Goal: Transaction & Acquisition: Subscribe to service/newsletter

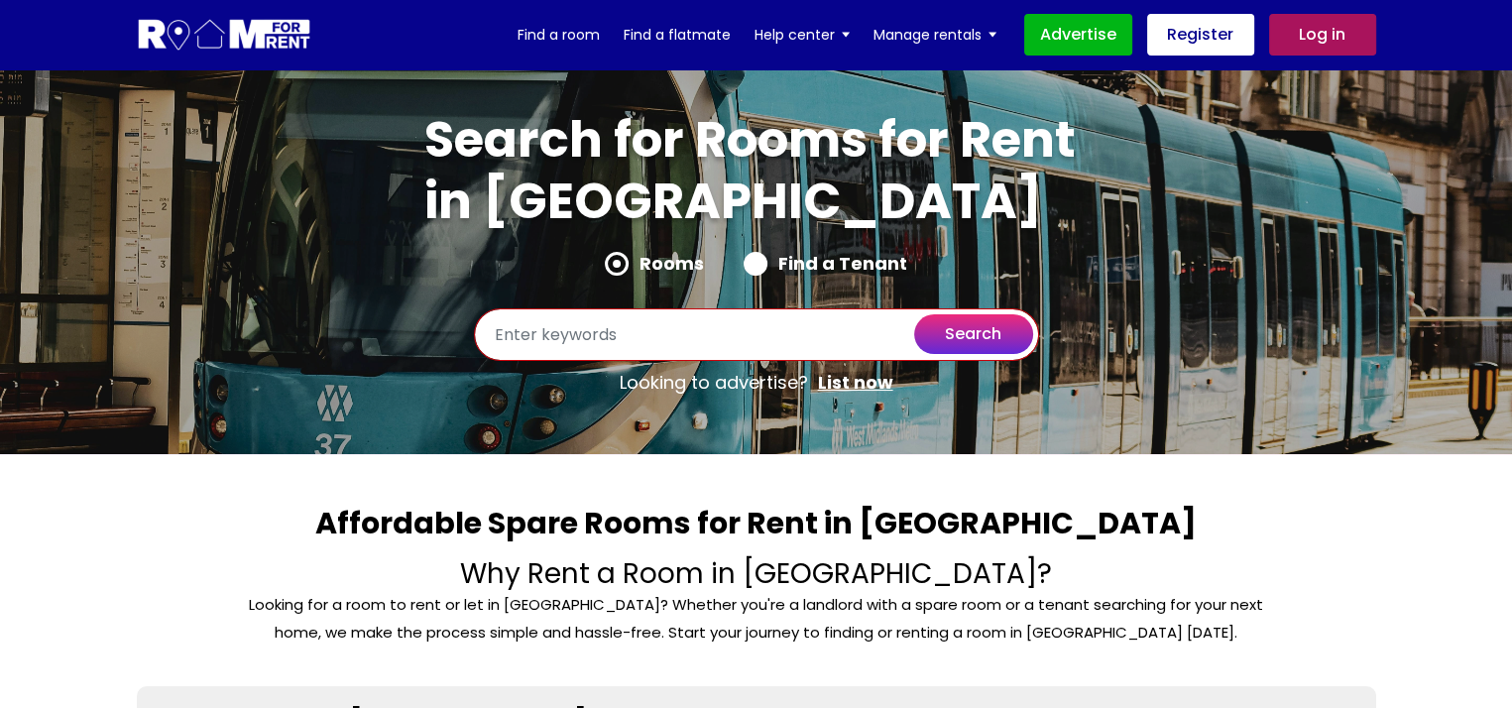
click at [632, 340] on input "text" at bounding box center [756, 334] width 565 height 53
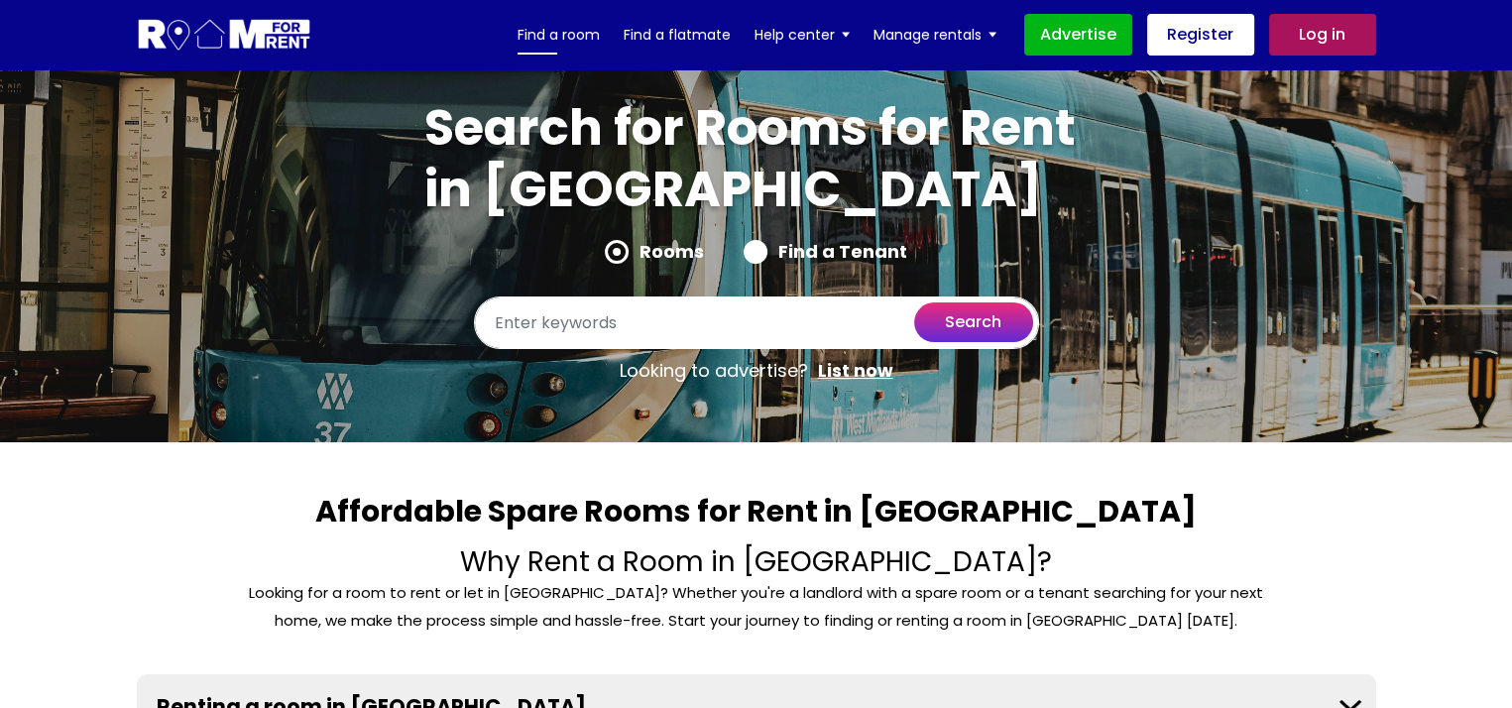
click at [570, 33] on link "Find a room" at bounding box center [558, 35] width 82 height 30
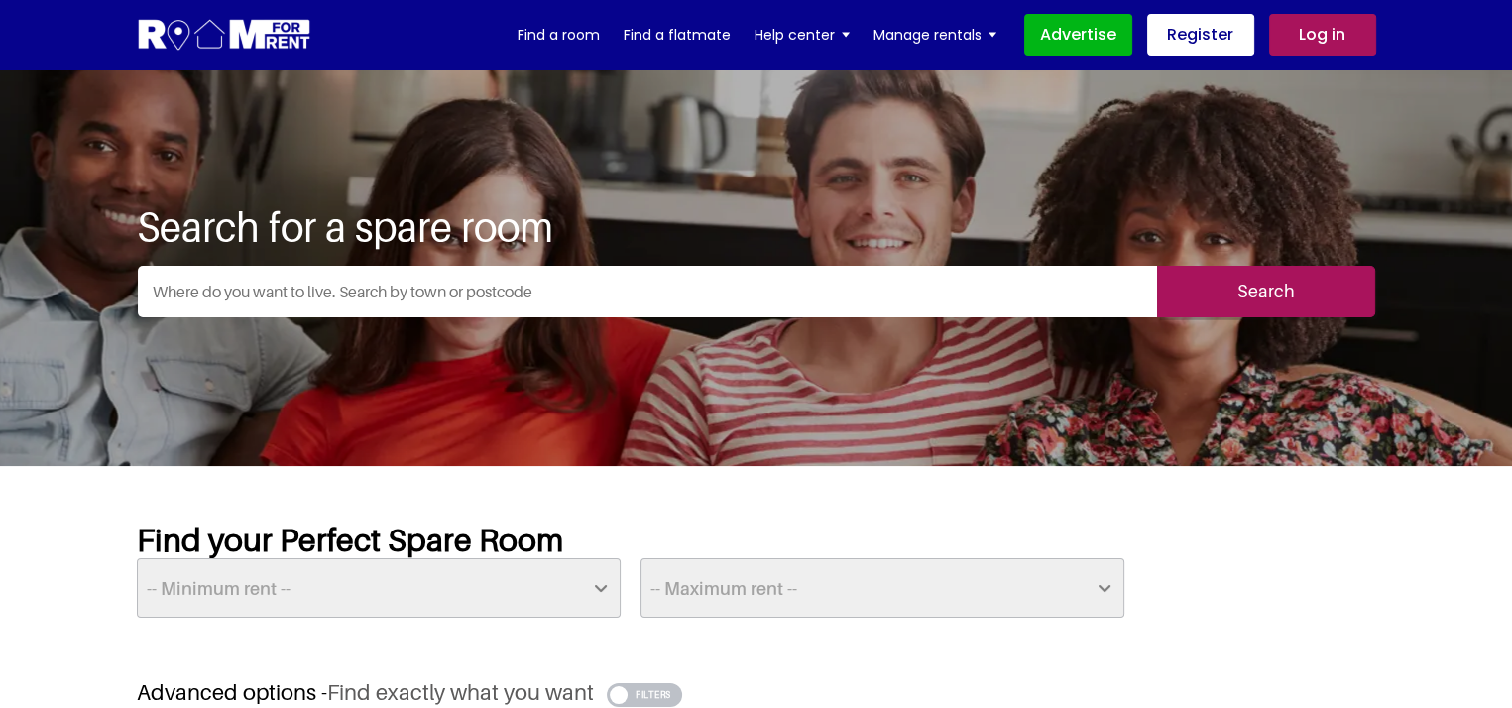
click at [433, 302] on input "text" at bounding box center [647, 292] width 1019 height 52
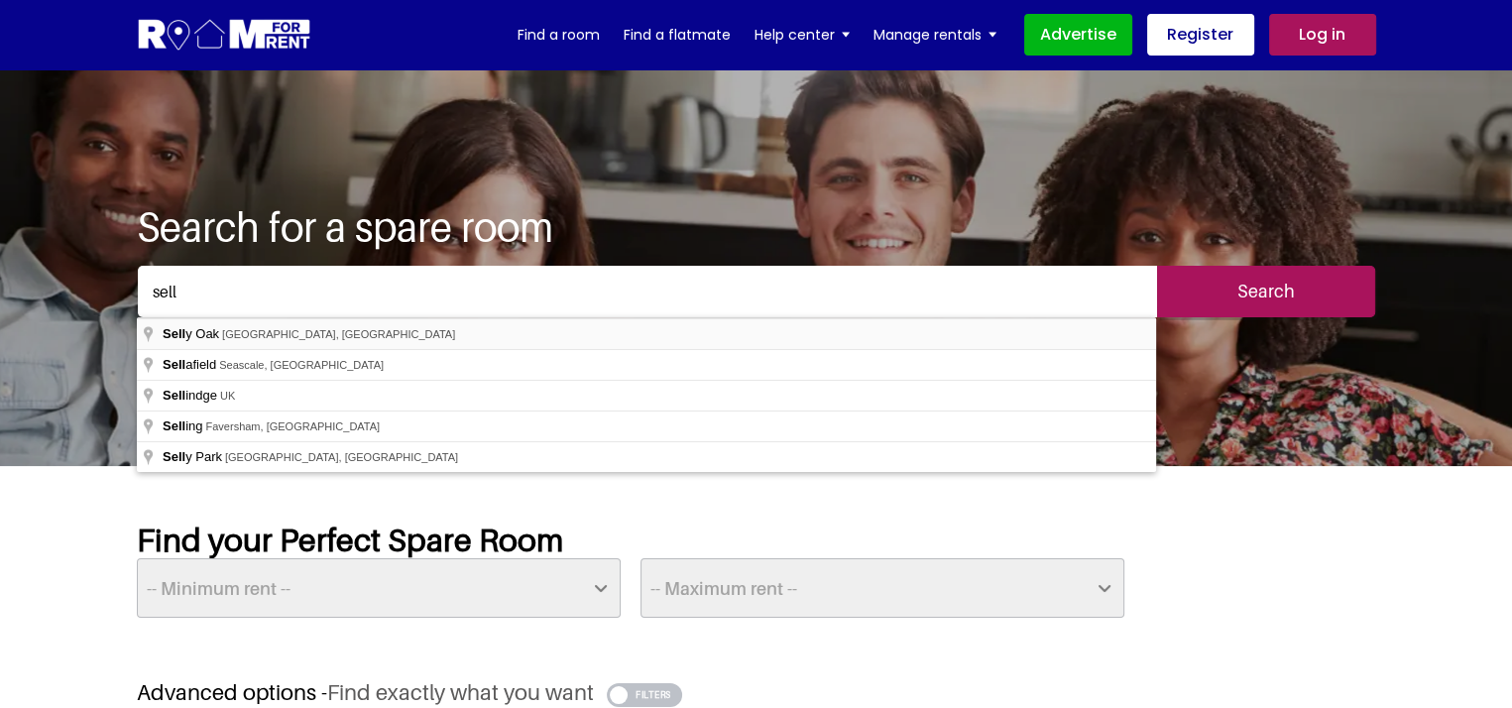
type input "Selly Oak, Birmingham, UK"
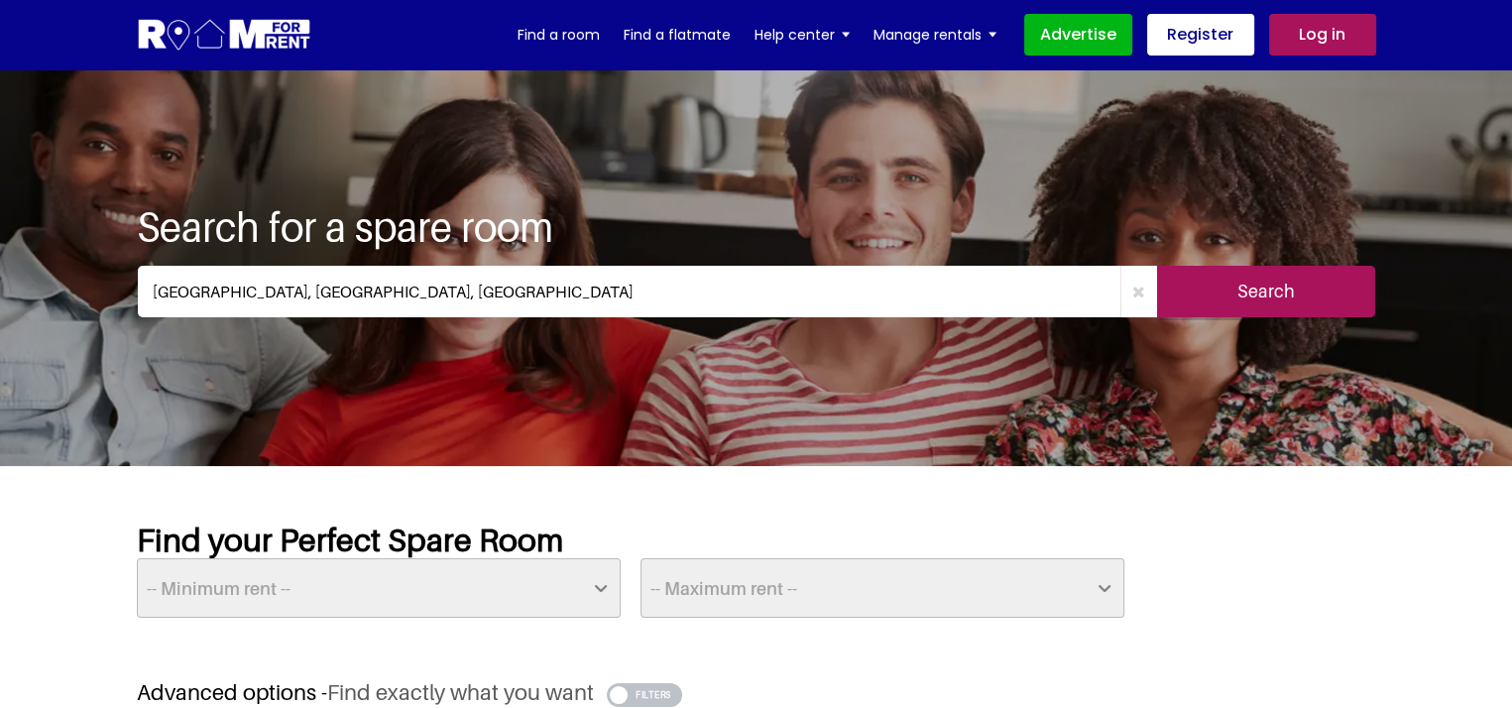
click at [1191, 275] on input "Search" at bounding box center [1266, 292] width 218 height 52
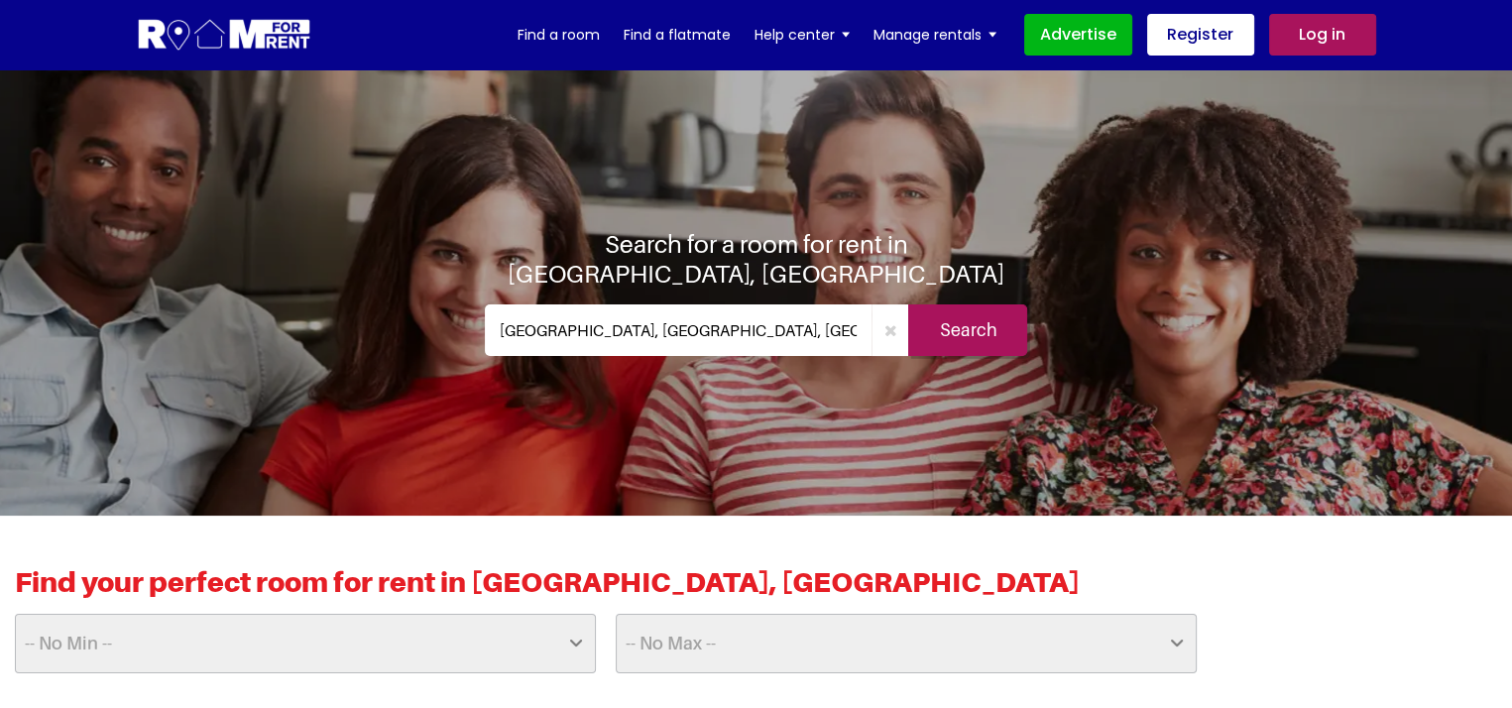
click at [282, 661] on select "-- No Min -- £25 £50 £75 £100 £125 £150 £175 £200 £225 £250 £275 £300 £325 £350…" at bounding box center [305, 643] width 581 height 59
select select "250"
click at [15, 614] on select "-- No Min -- £25 £50 £75 £100 £125 £150 £175 £200 £225 £250 £275 £300 £325 £350…" at bounding box center [305, 643] width 581 height 59
click at [734, 621] on select "-- No Max -- £50 £75 £100 £125 £150 £175 £200 £225 £250 £275 £300 £325 £350 £37…" at bounding box center [906, 643] width 581 height 59
select select "350"
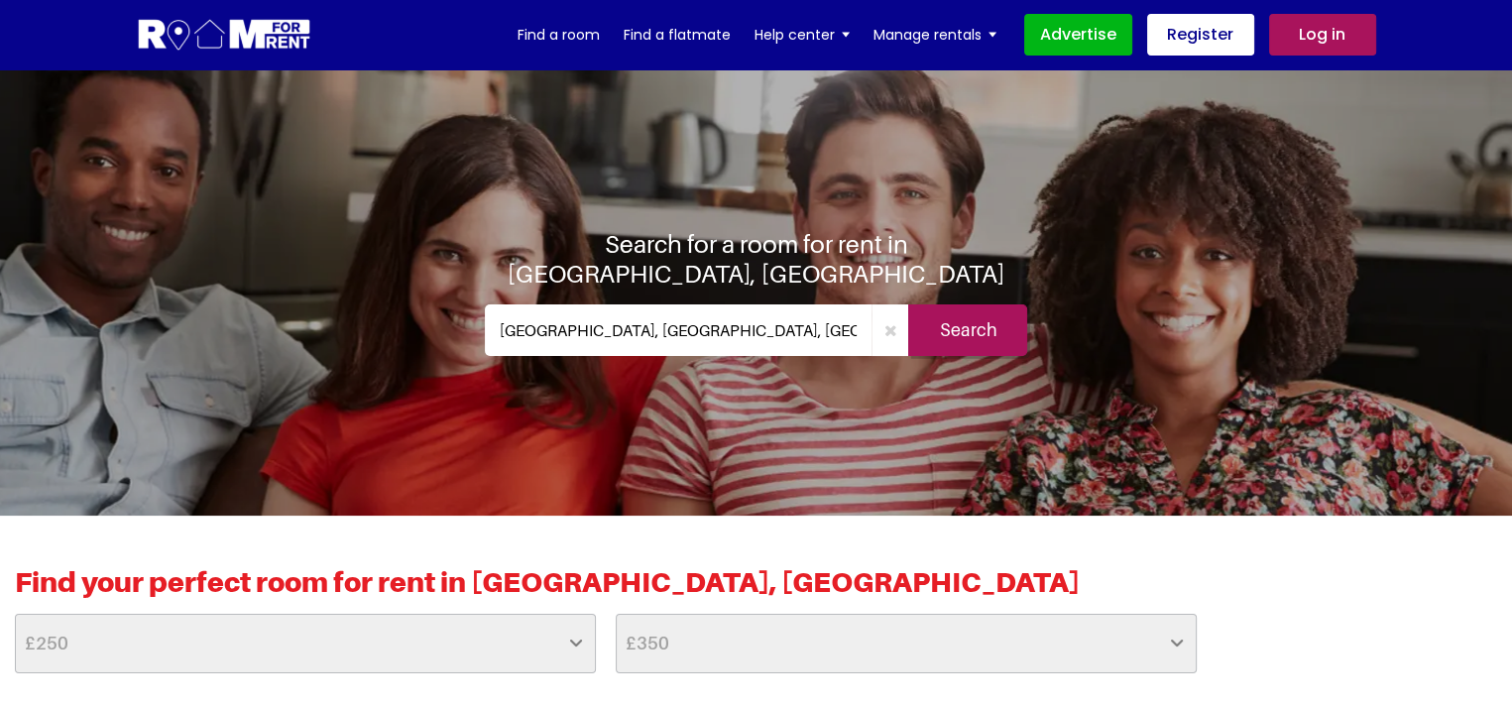
click at [616, 614] on select "-- No Max -- £50 £75 £100 £125 £150 £175 £200 £225 £250 £275 £300 £325 £350 £37…" at bounding box center [906, 643] width 581 height 59
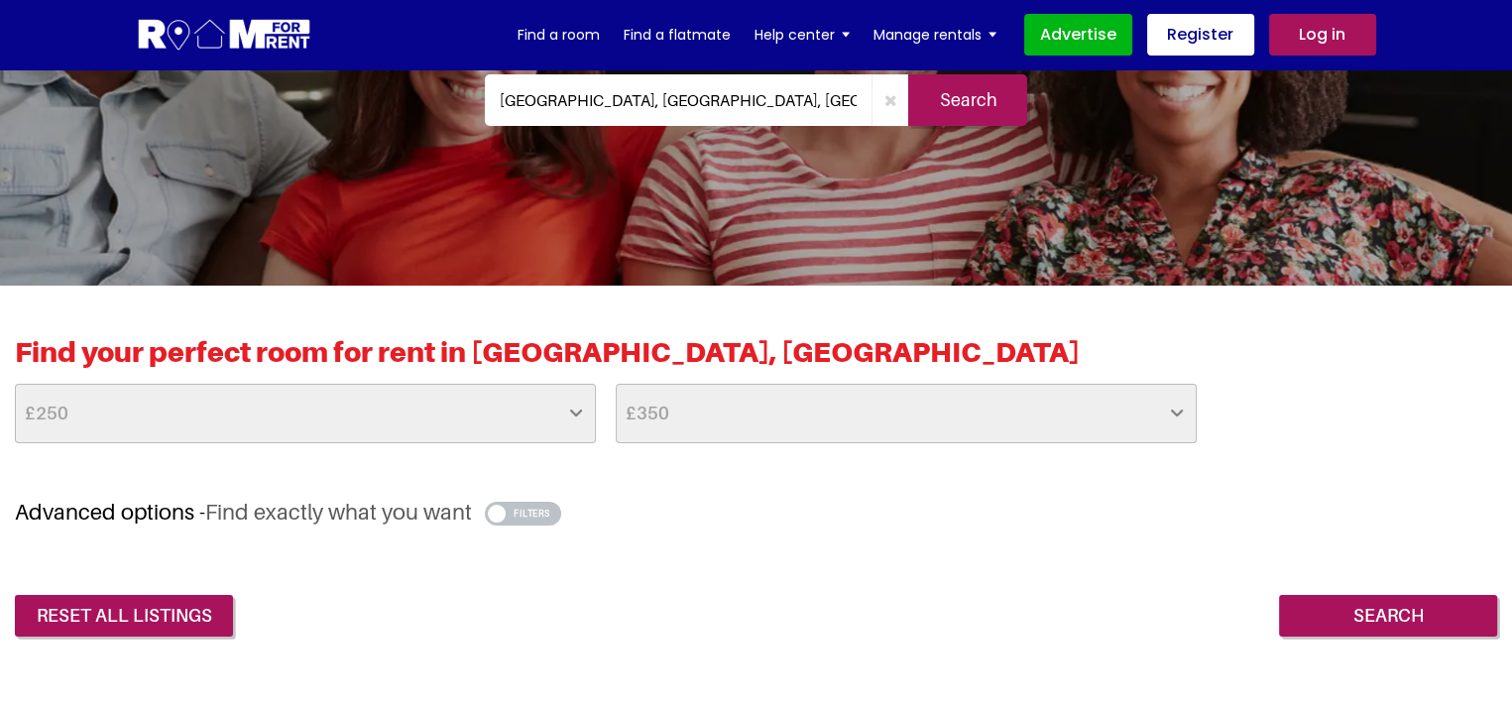
scroll to position [321, 0]
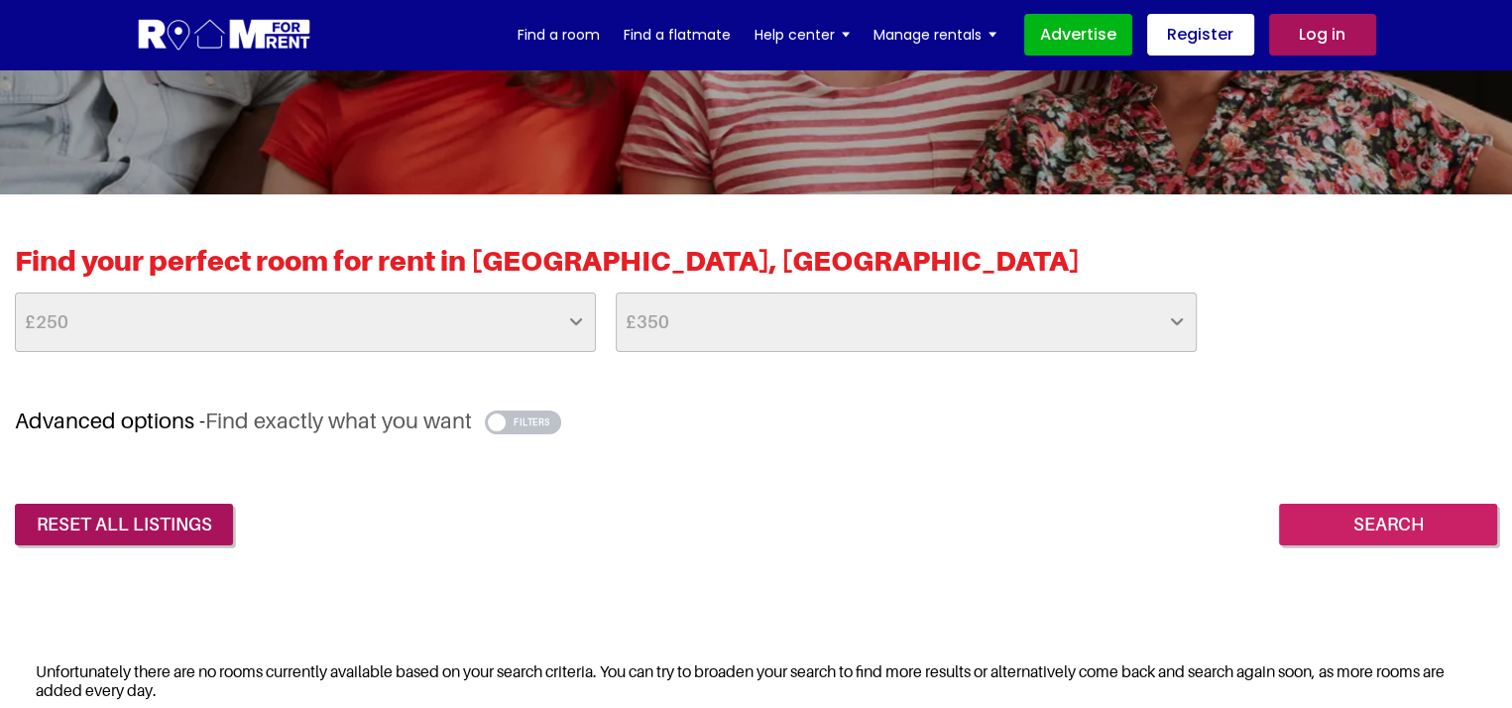
click at [1349, 514] on input "Search" at bounding box center [1388, 525] width 218 height 42
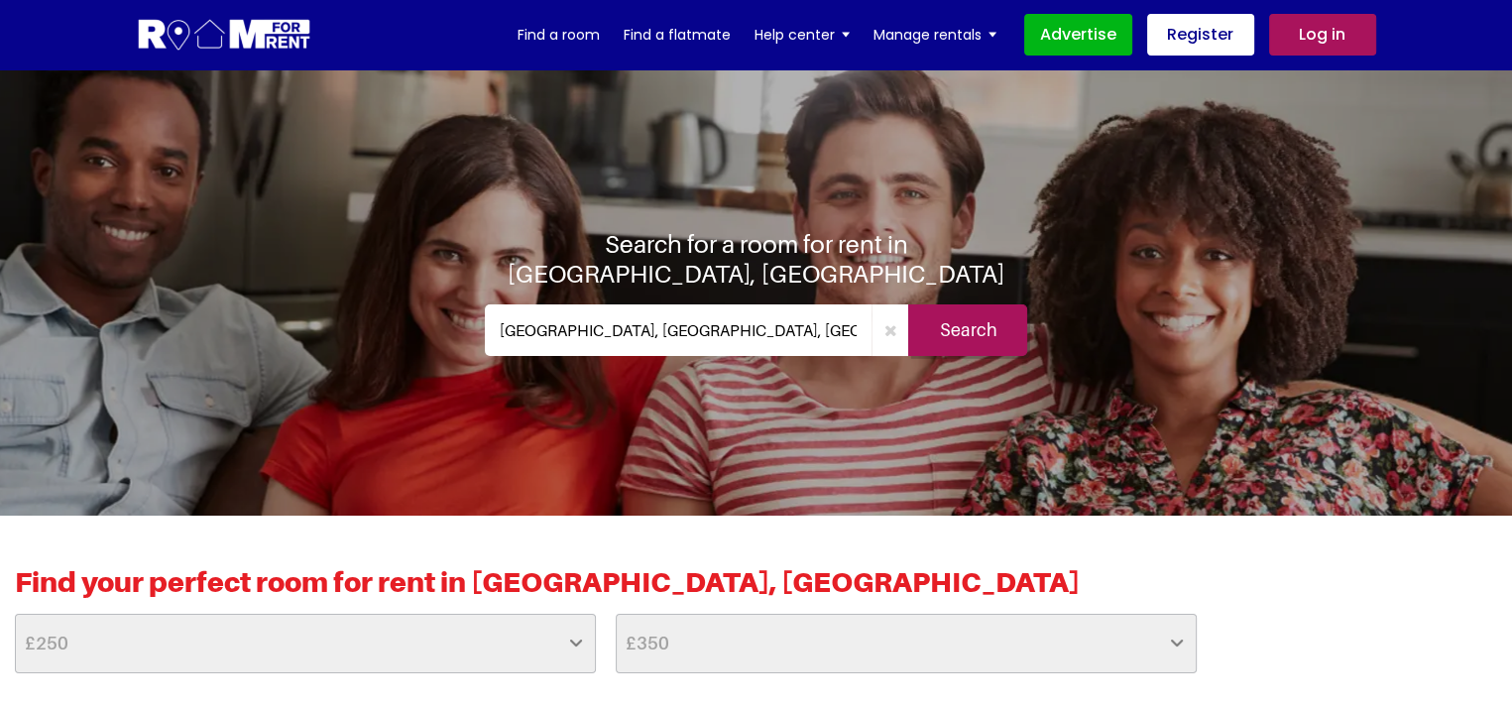
click at [783, 652] on select "-- No Max -- £50 £75 £100 £125 £150 £175 £200 £225 £250 £275 £300 £325 £350 £37…" at bounding box center [906, 643] width 581 height 59
select select "450"
click at [616, 614] on select "-- No Max -- £50 £75 £100 £125 £150 £175 £200 £225 £250 £275 £300 £325 £350 £37…" at bounding box center [906, 643] width 581 height 59
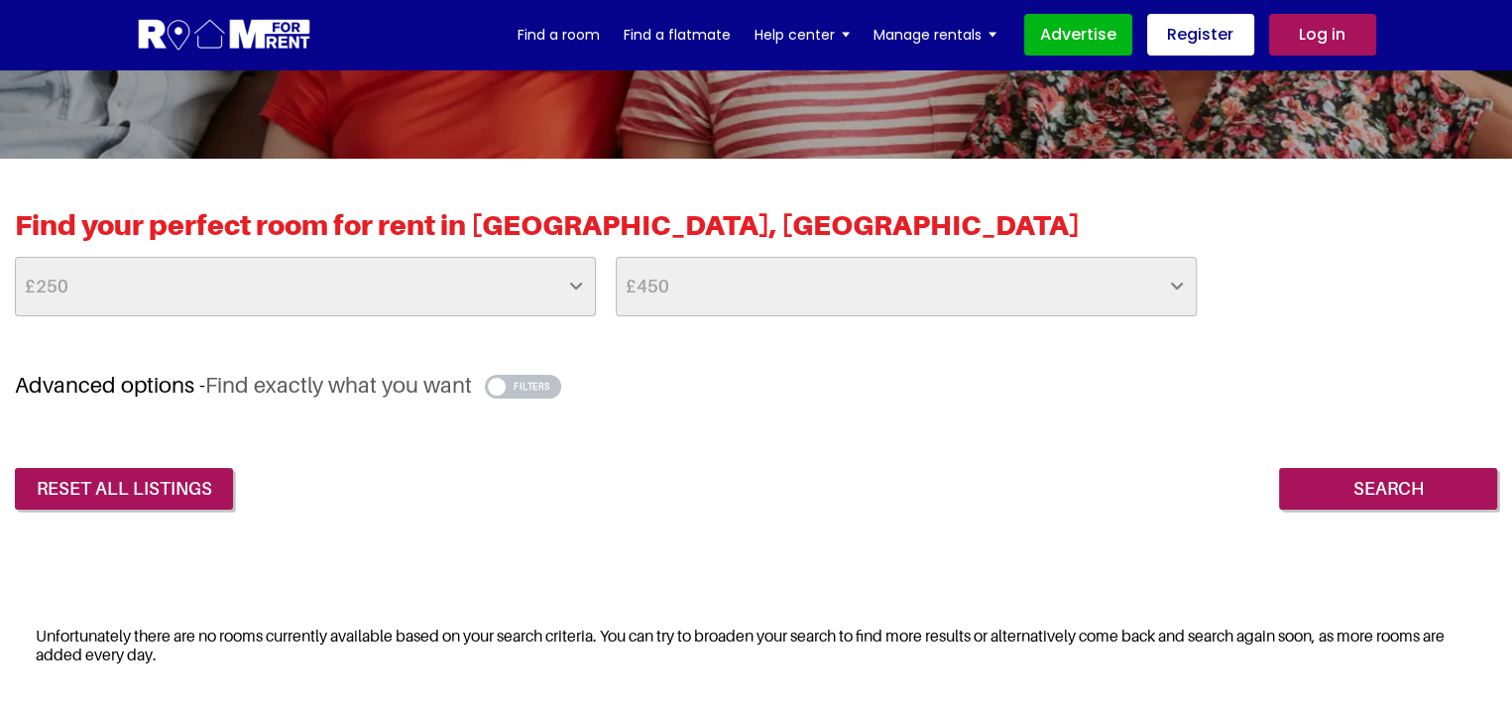
scroll to position [359, 0]
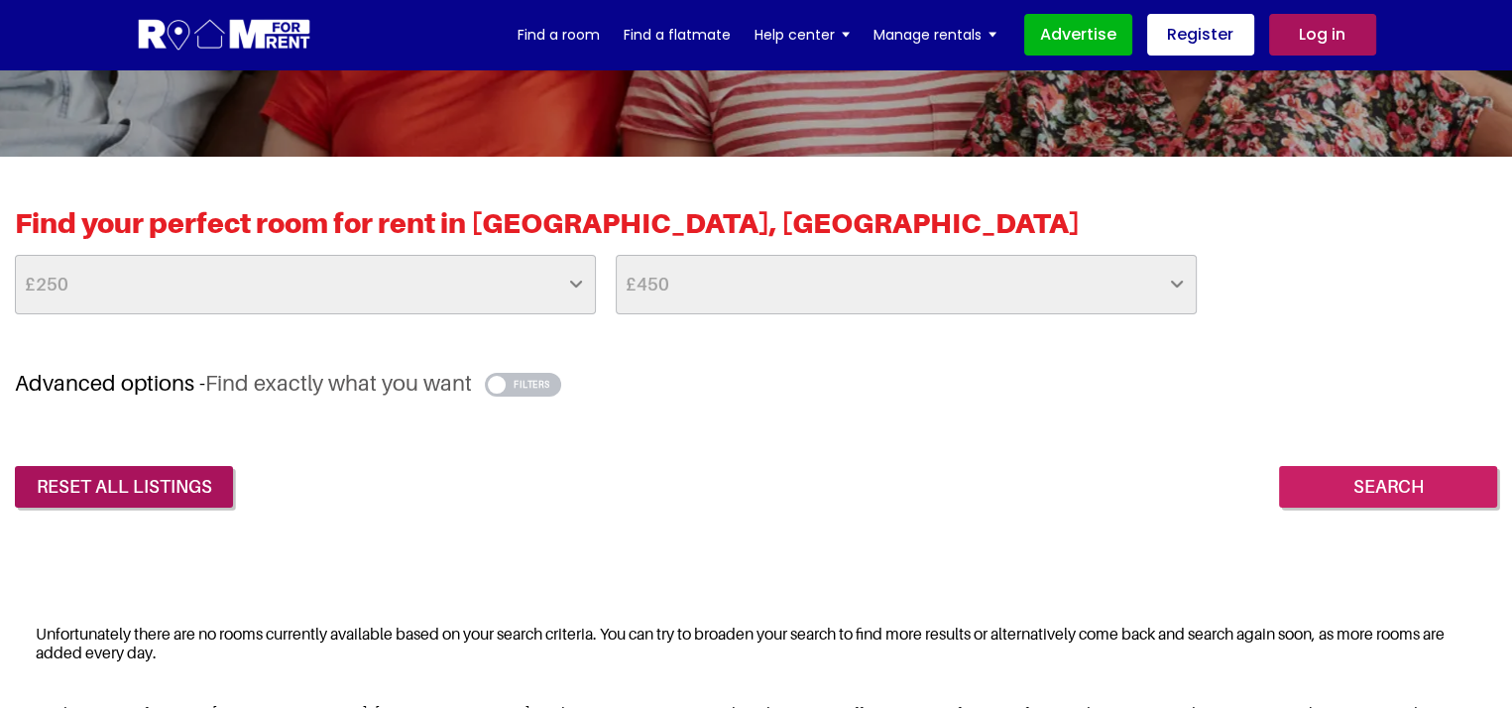
click at [1447, 469] on input "Search" at bounding box center [1388, 487] width 218 height 42
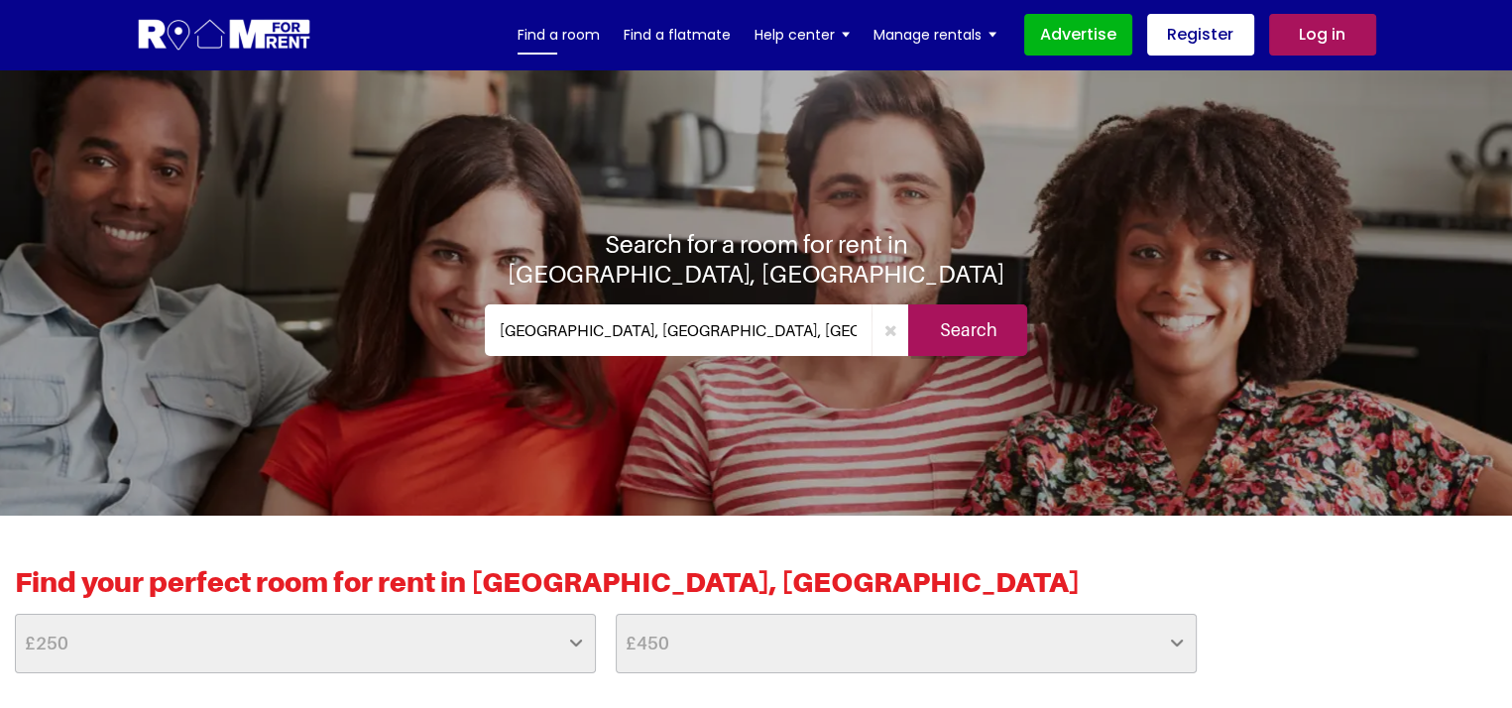
click at [591, 34] on link "Find a room" at bounding box center [558, 35] width 82 height 30
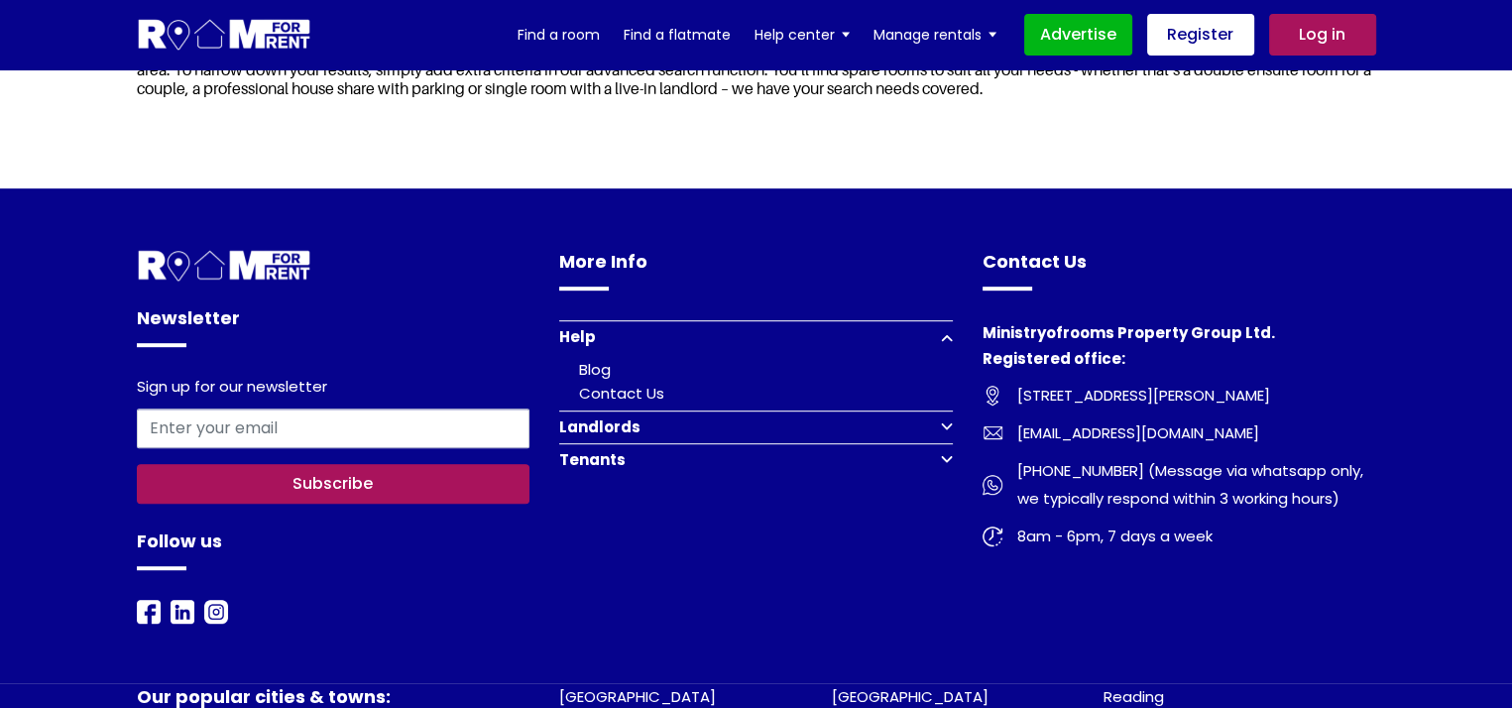
scroll to position [979, 0]
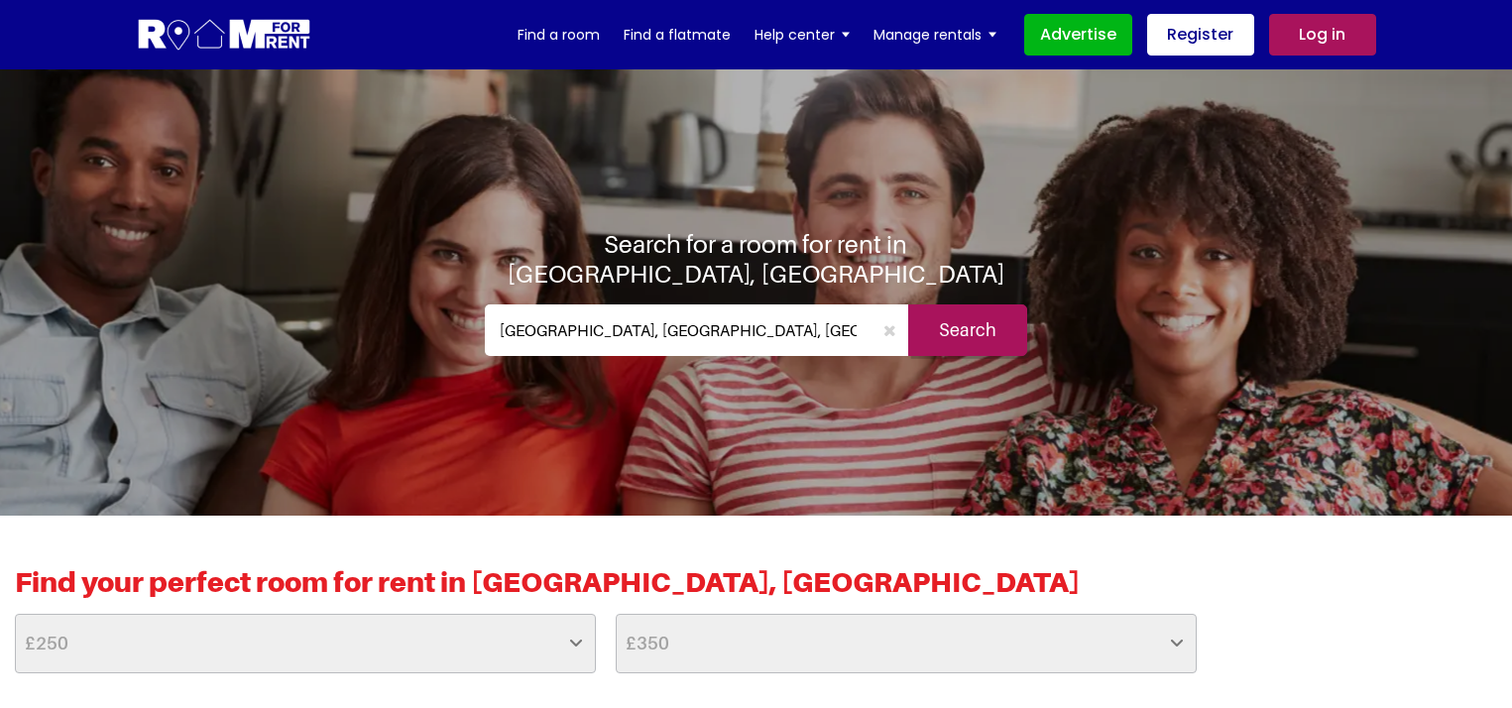
select select "250"
select select "350"
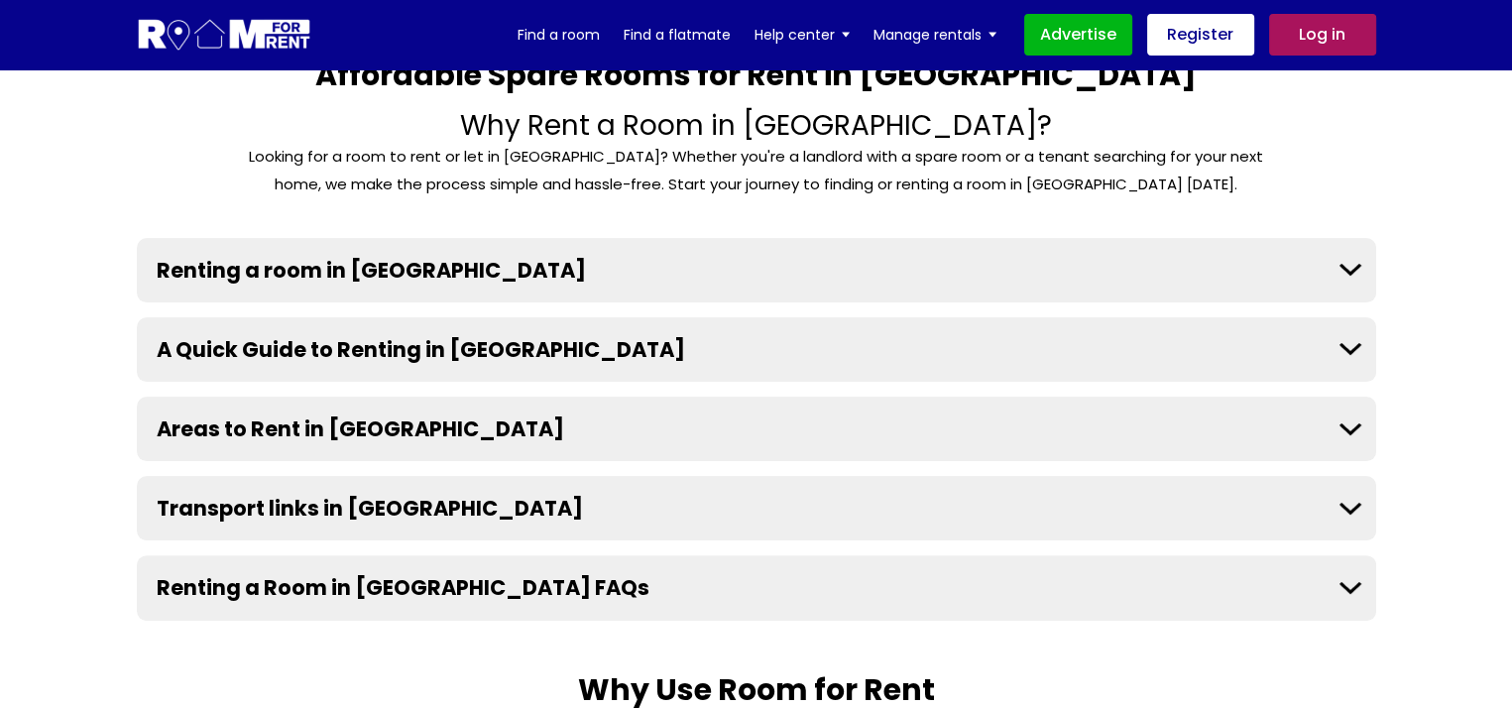
scroll to position [448, 0]
click at [566, 263] on button "Renting a room in Birmingham" at bounding box center [756, 270] width 1239 height 64
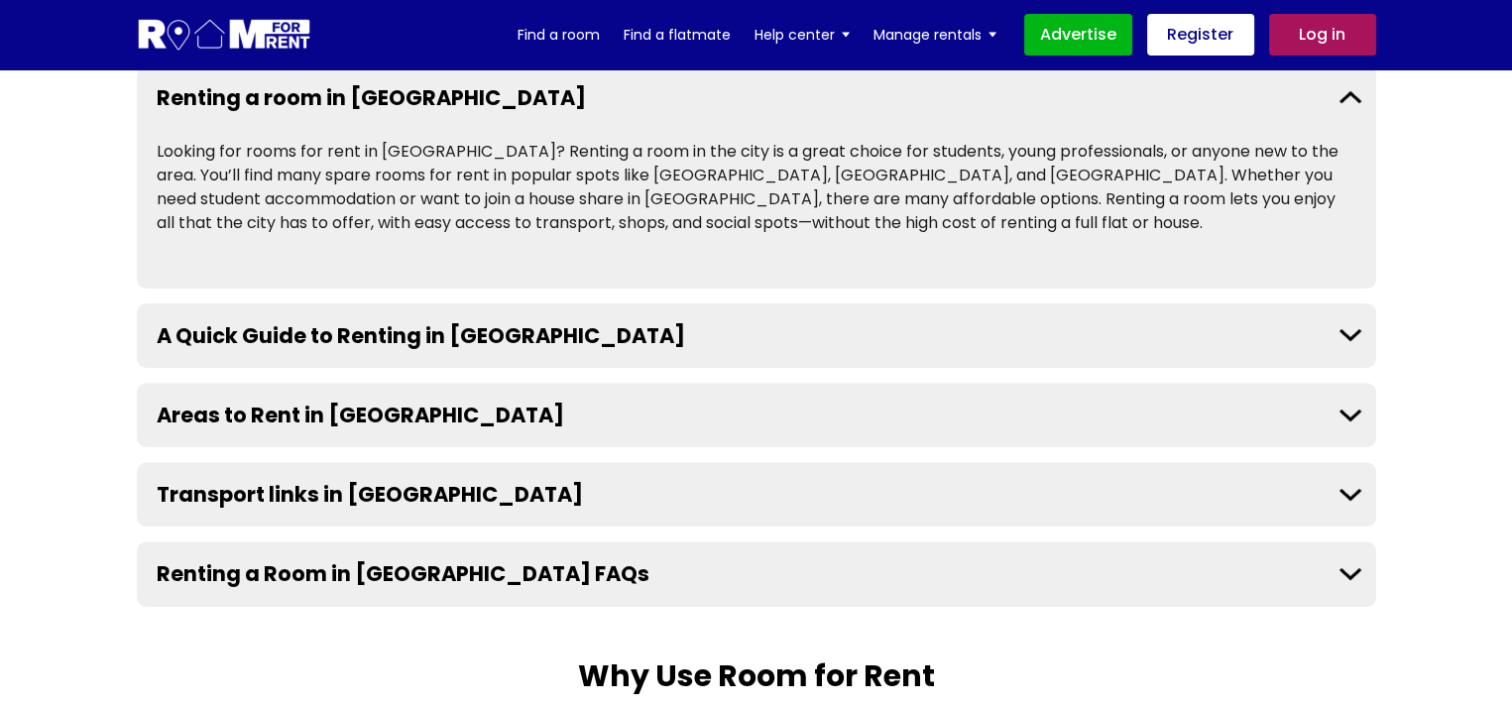
scroll to position [634, 0]
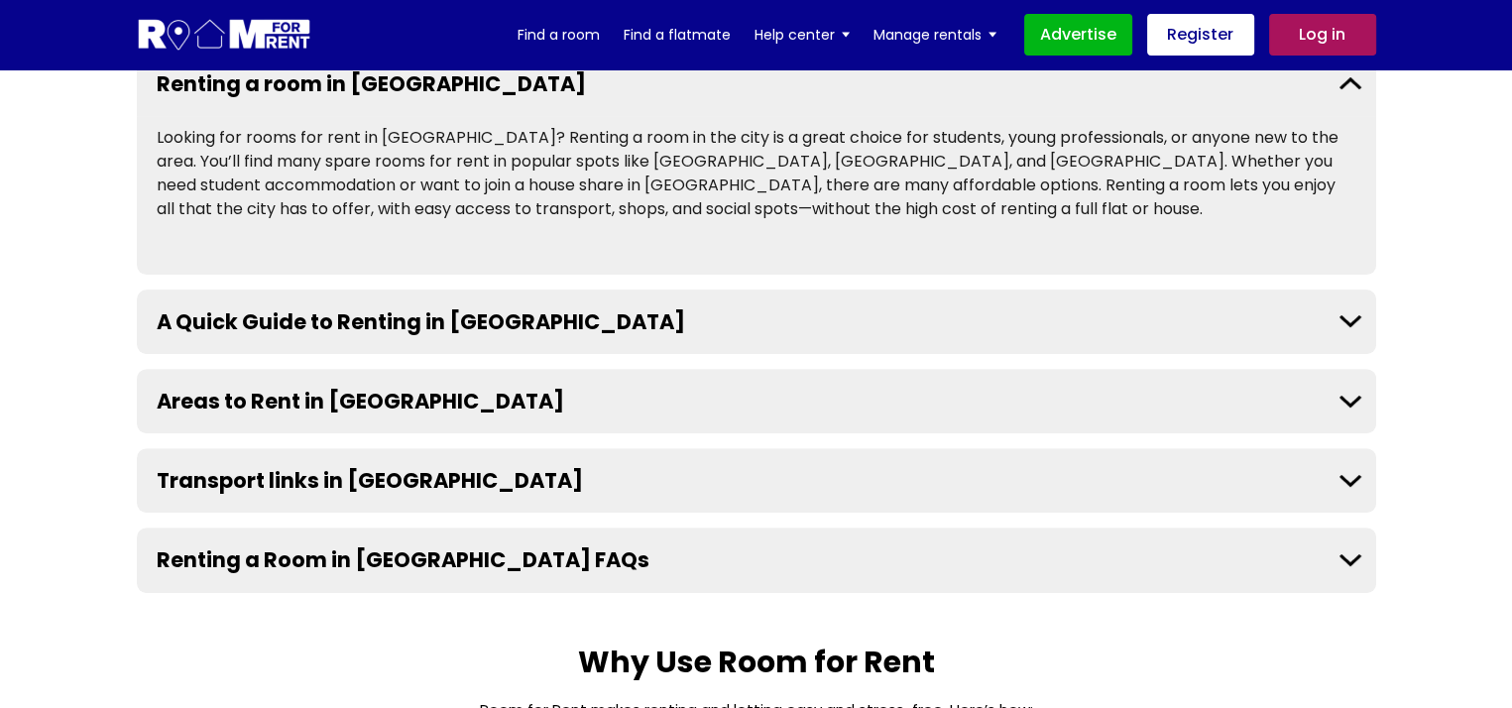
click at [523, 393] on button "Areas to Rent in Birmingham" at bounding box center [756, 401] width 1239 height 64
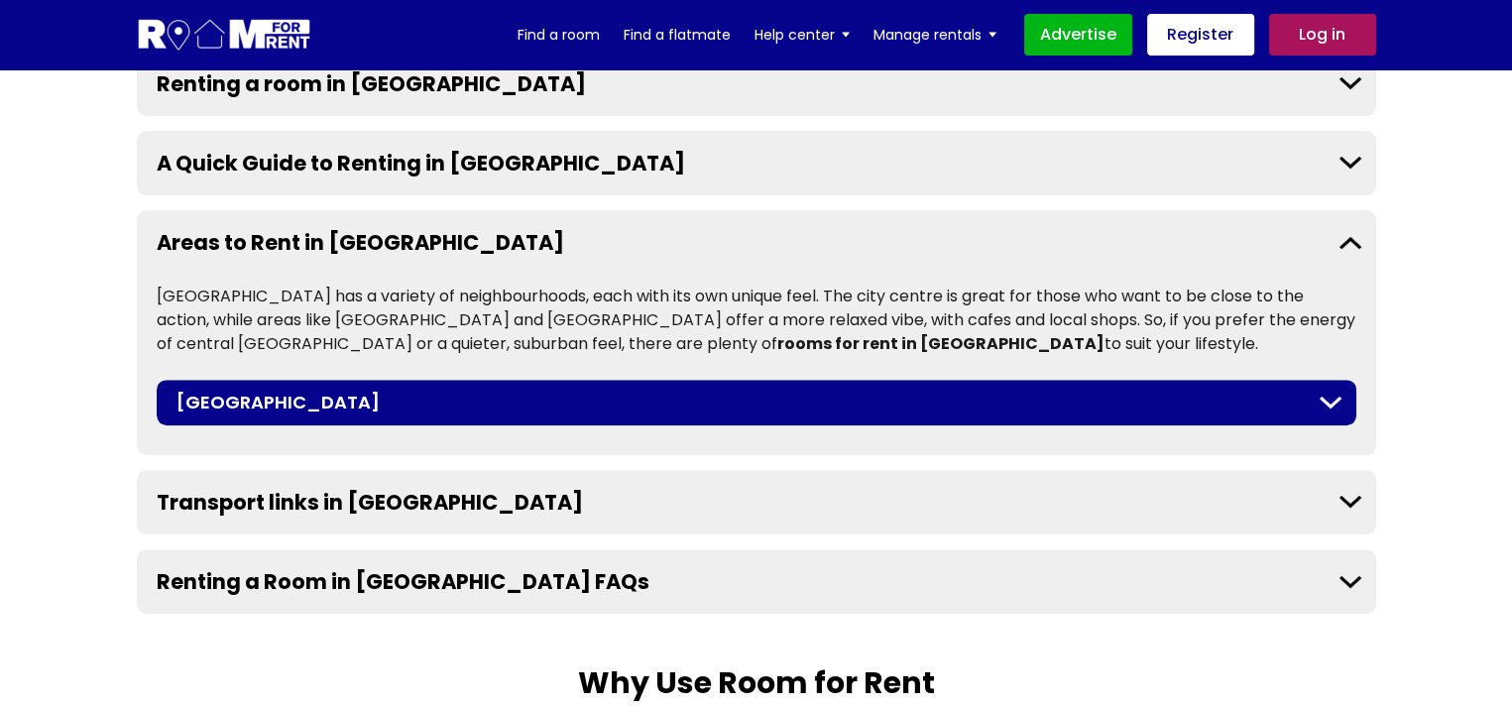
click at [436, 395] on button "[GEOGRAPHIC_DATA]" at bounding box center [756, 403] width 1199 height 46
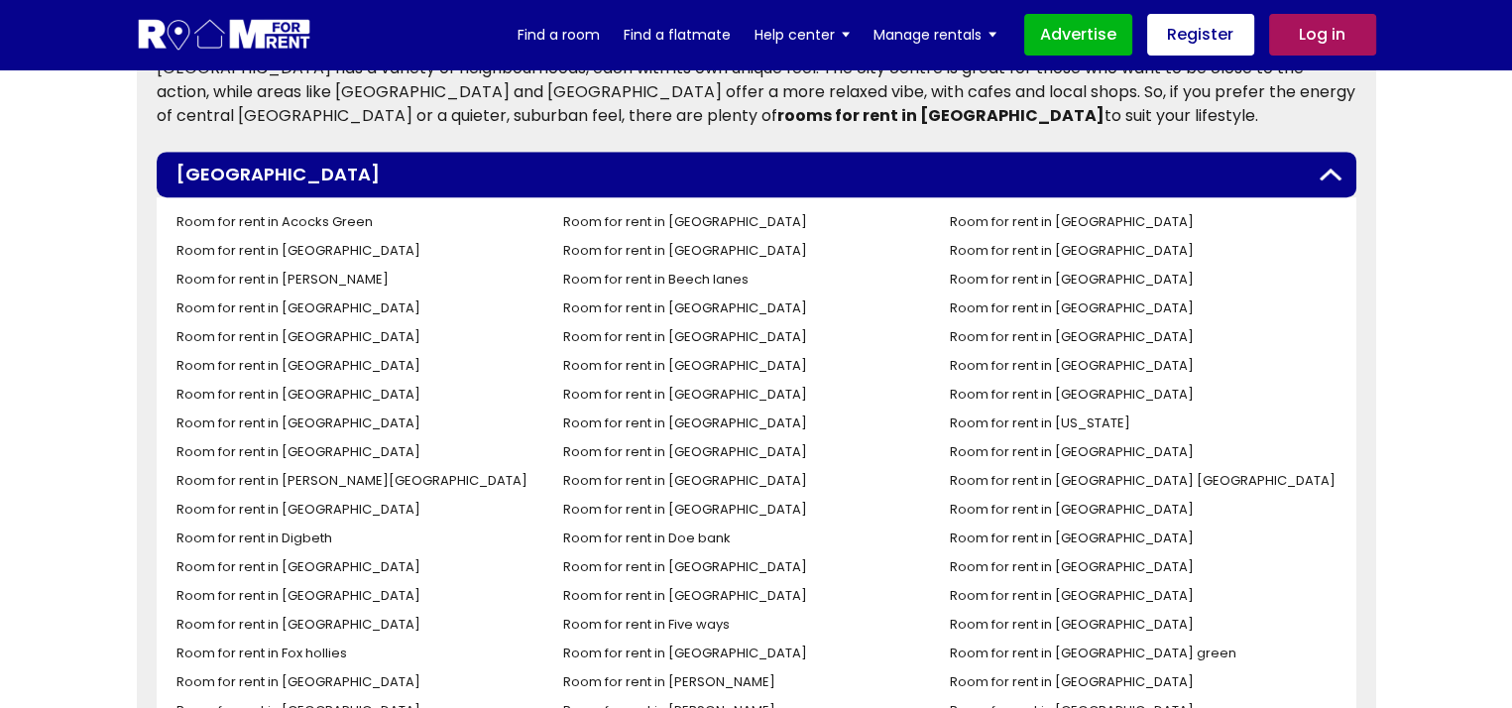
scroll to position [928, 0]
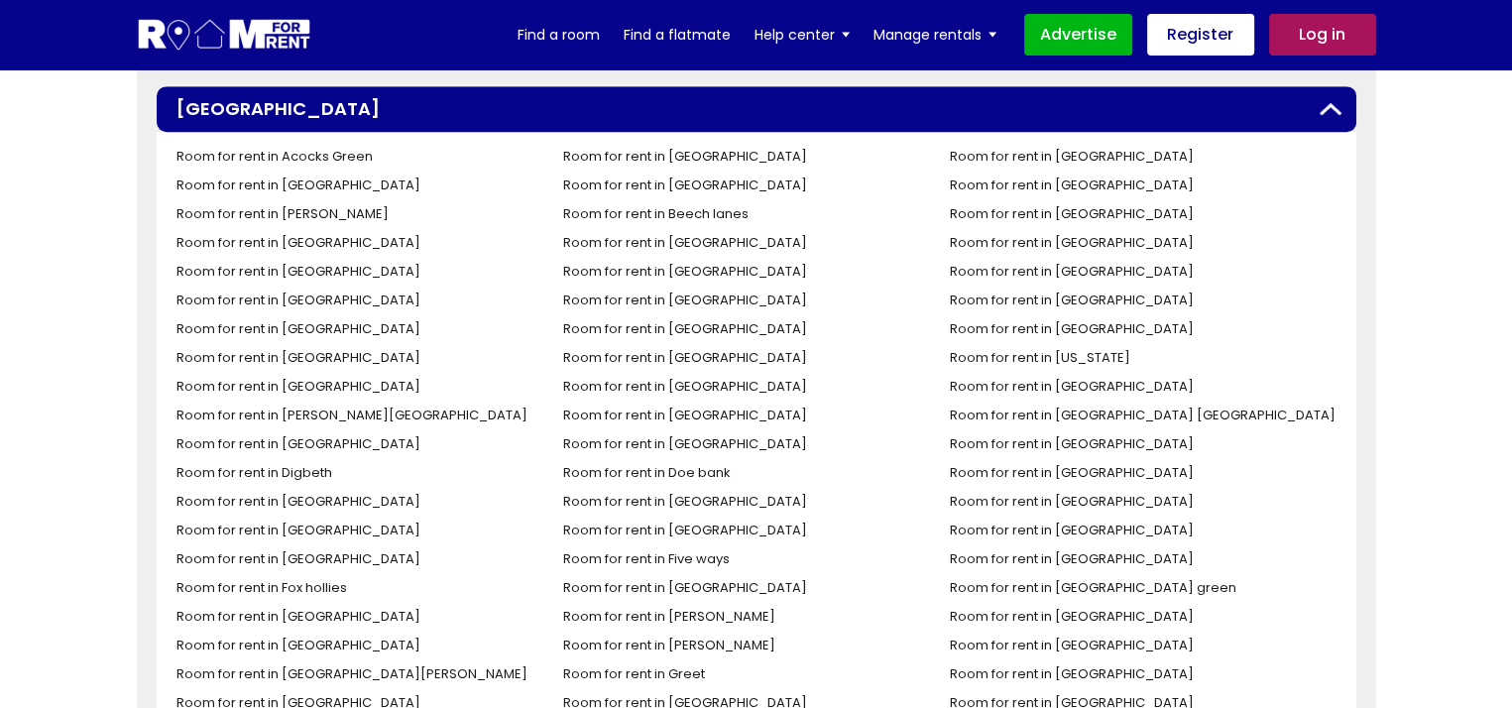
click at [622, 521] on link "Room for rent in Edgbaston" at bounding box center [684, 529] width 244 height 19
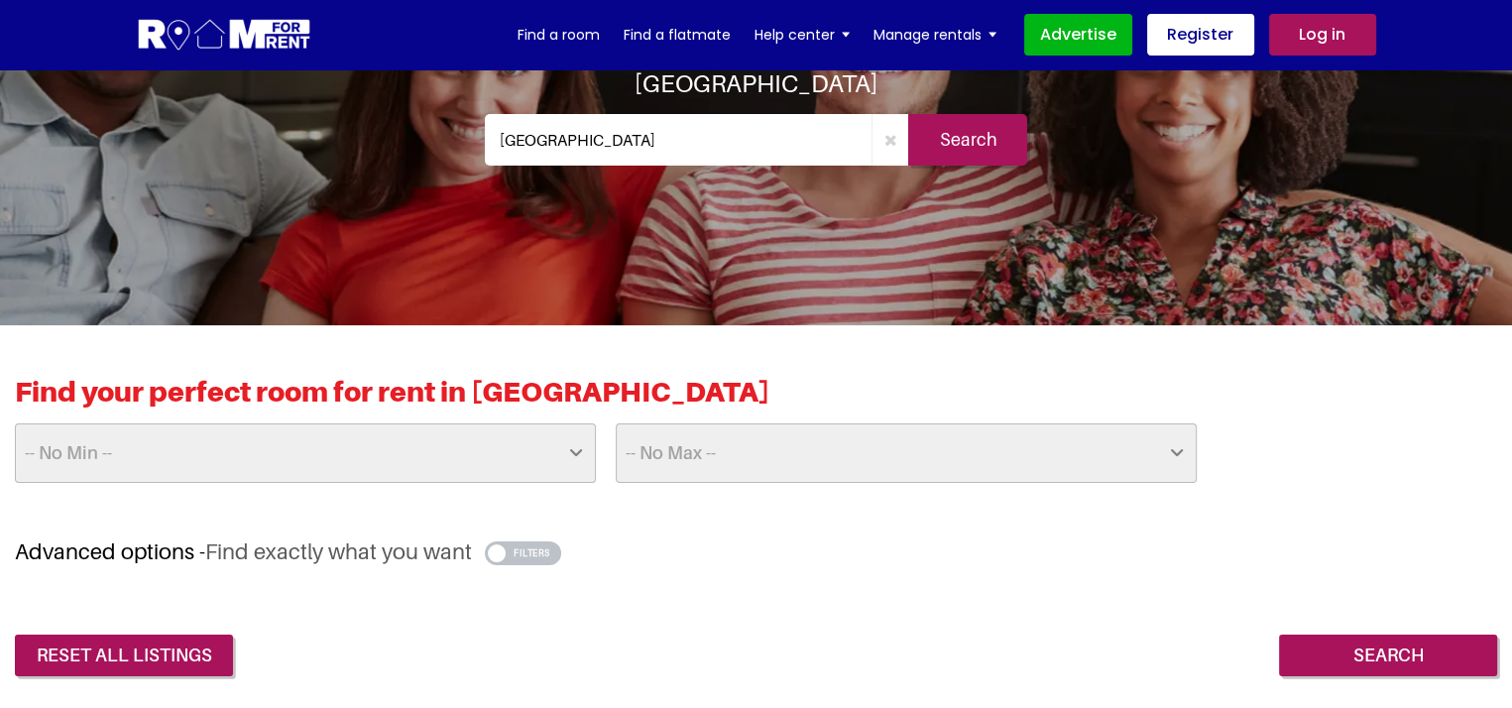
scroll to position [351, 0]
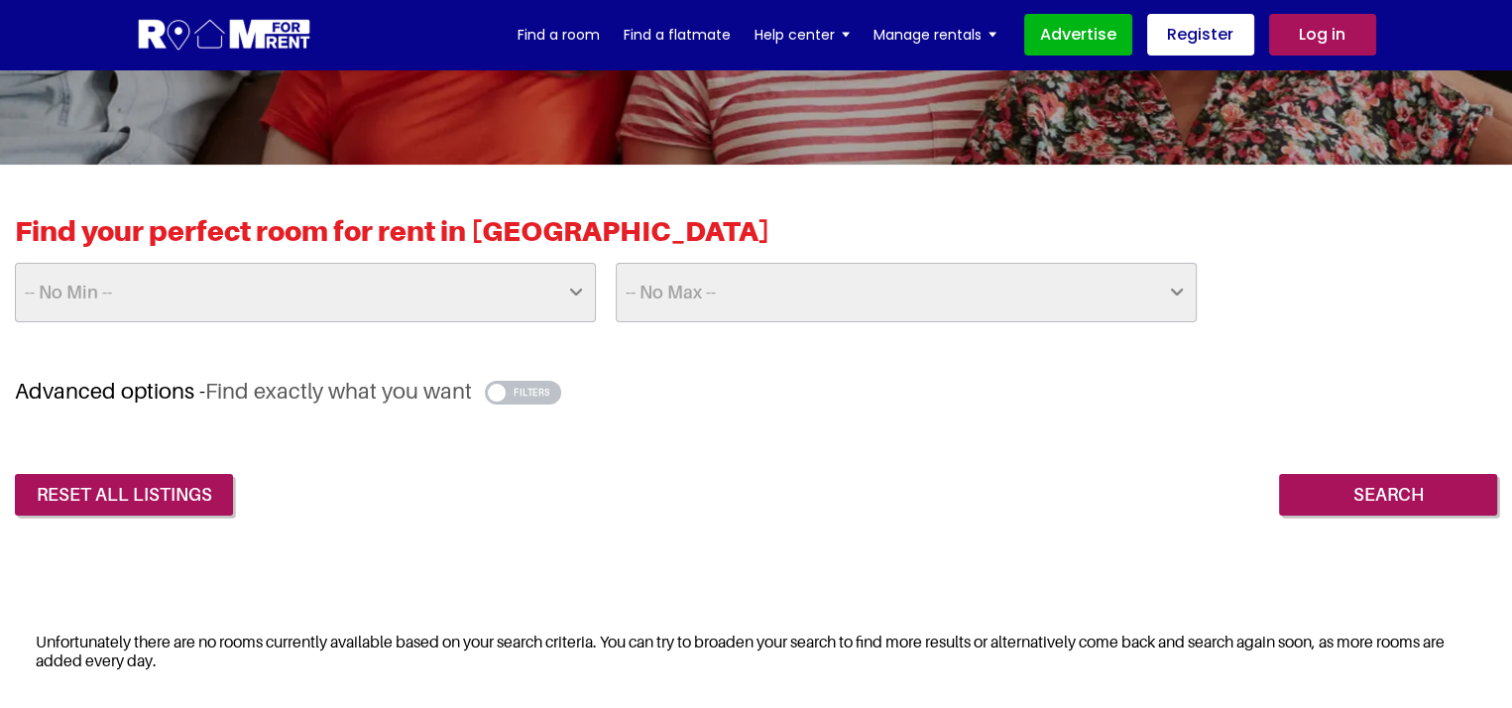
click at [327, 282] on select "-- No Min -- £25 £50 £75 £100 £125 £150 £175 £200 £225 £250 £275 £300 £325 £350…" at bounding box center [305, 292] width 581 height 59
click at [320, 263] on select "-- No Min -- £25 £50 £75 £100 £125 £150 £175 £200 £225 £250 £275 £300 £325 £350…" at bounding box center [305, 292] width 581 height 59
select select "350"
click at [15, 263] on select "-- No Min -- £25 £50 £75 £100 £125 £150 £175 £200 £225 £250 £275 £300 £325 £350…" at bounding box center [305, 292] width 581 height 59
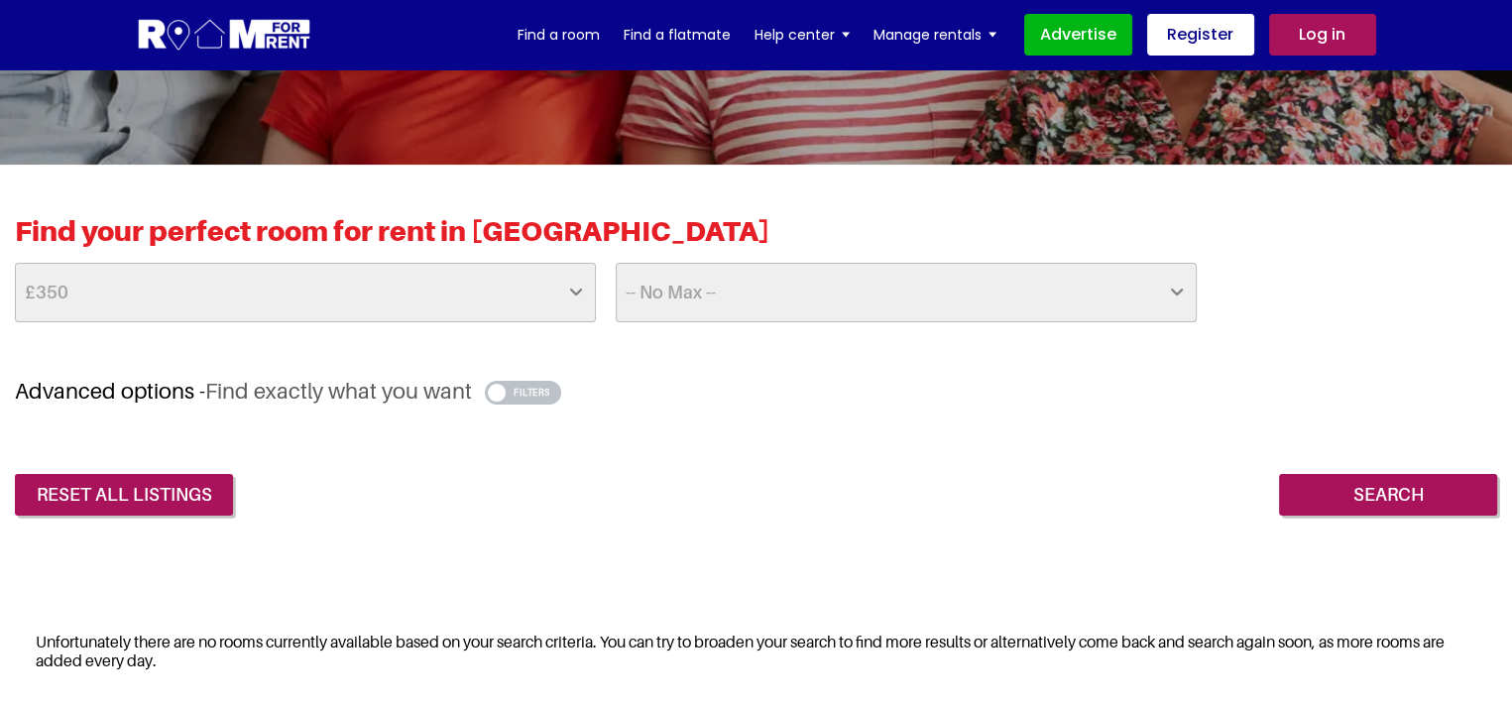
click at [731, 306] on select "-- No Max -- £50 £75 £100 £125 £150 £175 £200 £225 £250 £275 £300 £325 £350 £37…" at bounding box center [906, 292] width 581 height 59
select select "400"
click at [616, 263] on select "-- No Max -- £50 £75 £100 £125 £150 £175 £200 £225 £250 £275 £300 £325 £350 £37…" at bounding box center [906, 292] width 581 height 59
click at [1376, 474] on input "Search" at bounding box center [1388, 495] width 218 height 42
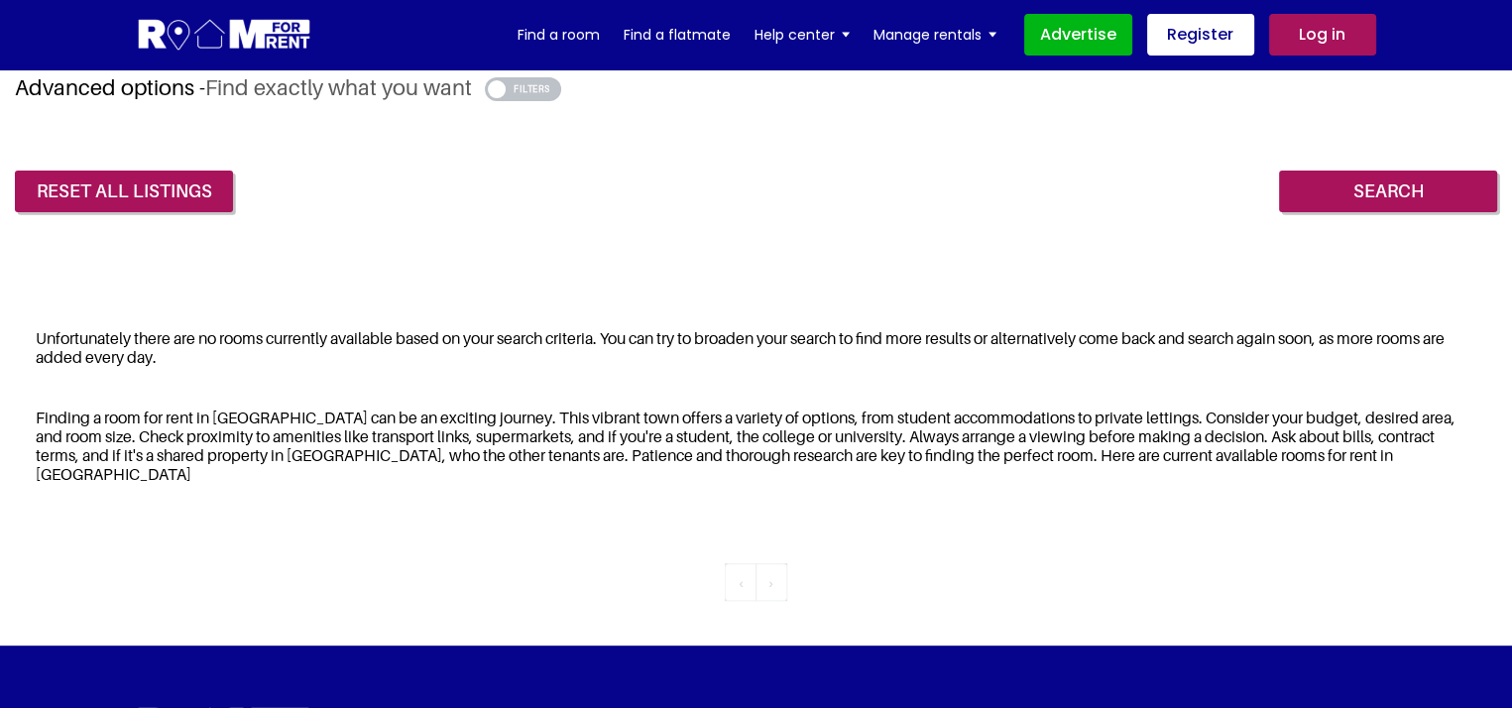
scroll to position [654, 0]
click at [579, 27] on link "Find a room" at bounding box center [558, 35] width 82 height 30
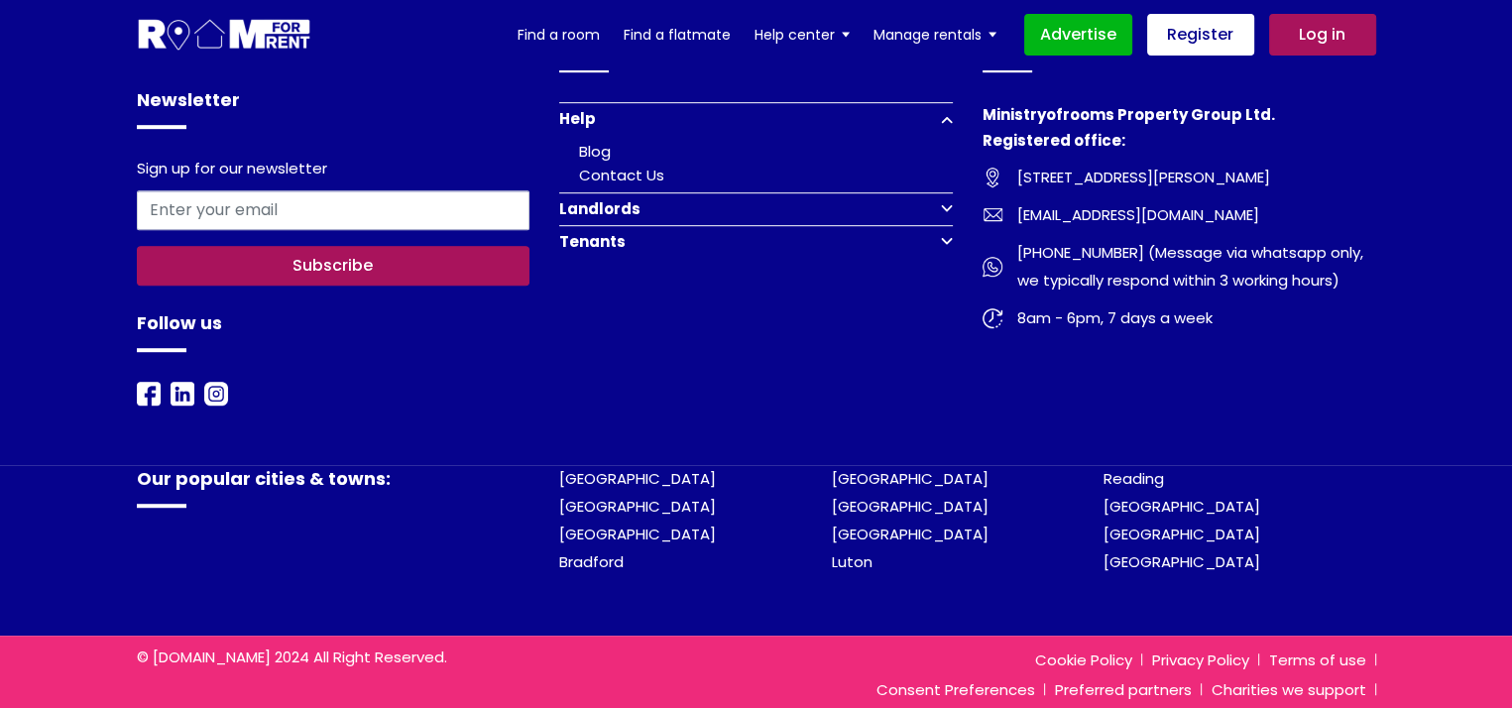
scroll to position [1221, 0]
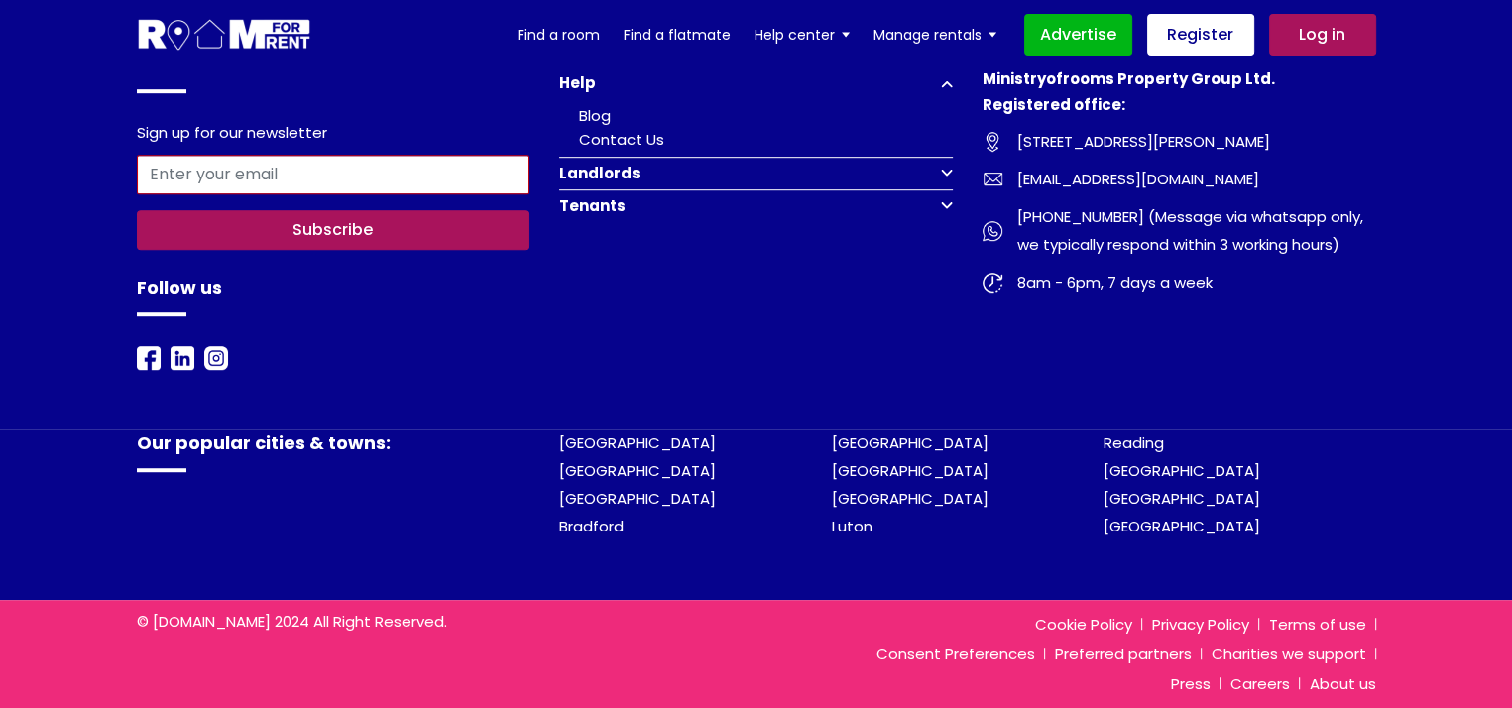
click at [300, 171] on input "email" at bounding box center [334, 175] width 394 height 40
type input "[EMAIL_ADDRESS][DOMAIN_NAME]"
click at [309, 240] on button "Subscribe" at bounding box center [334, 230] width 394 height 40
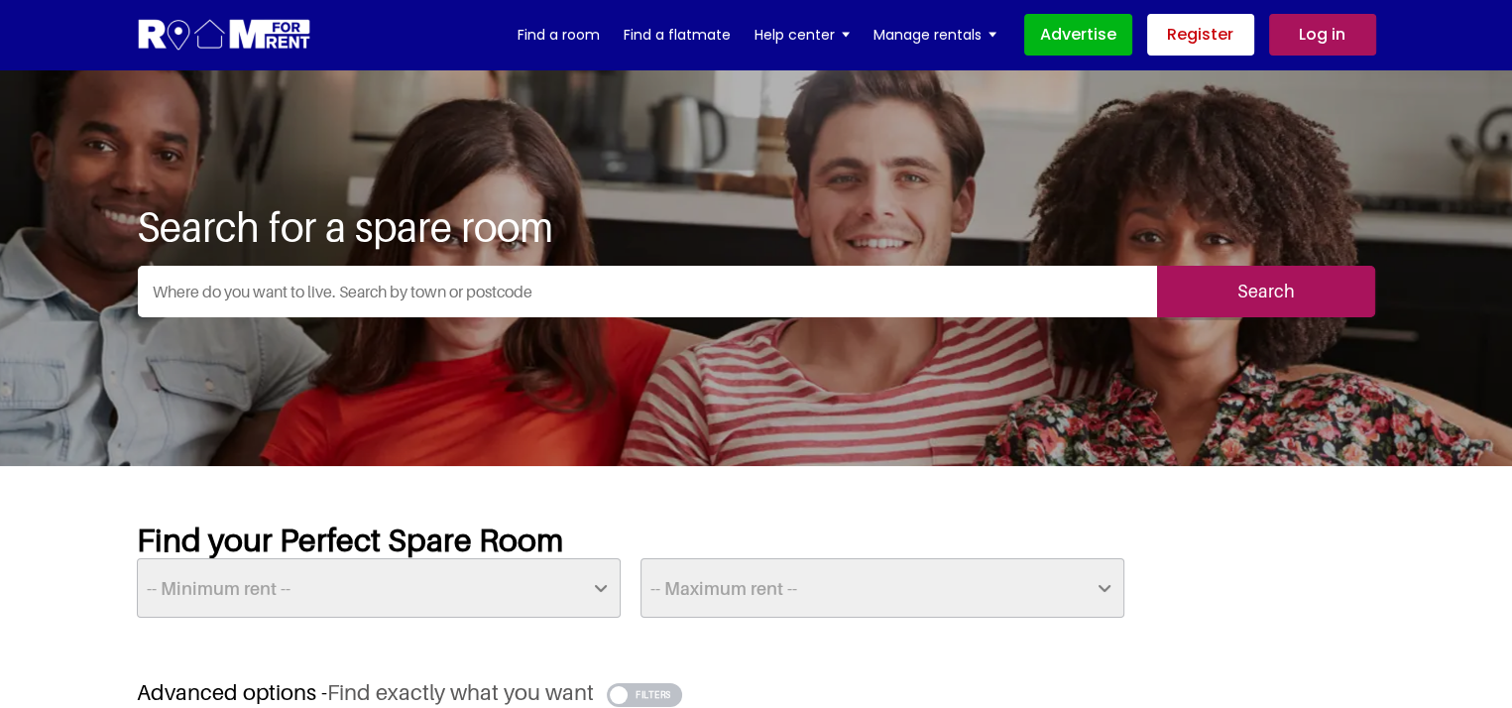
click at [1221, 21] on link "Register" at bounding box center [1200, 35] width 107 height 42
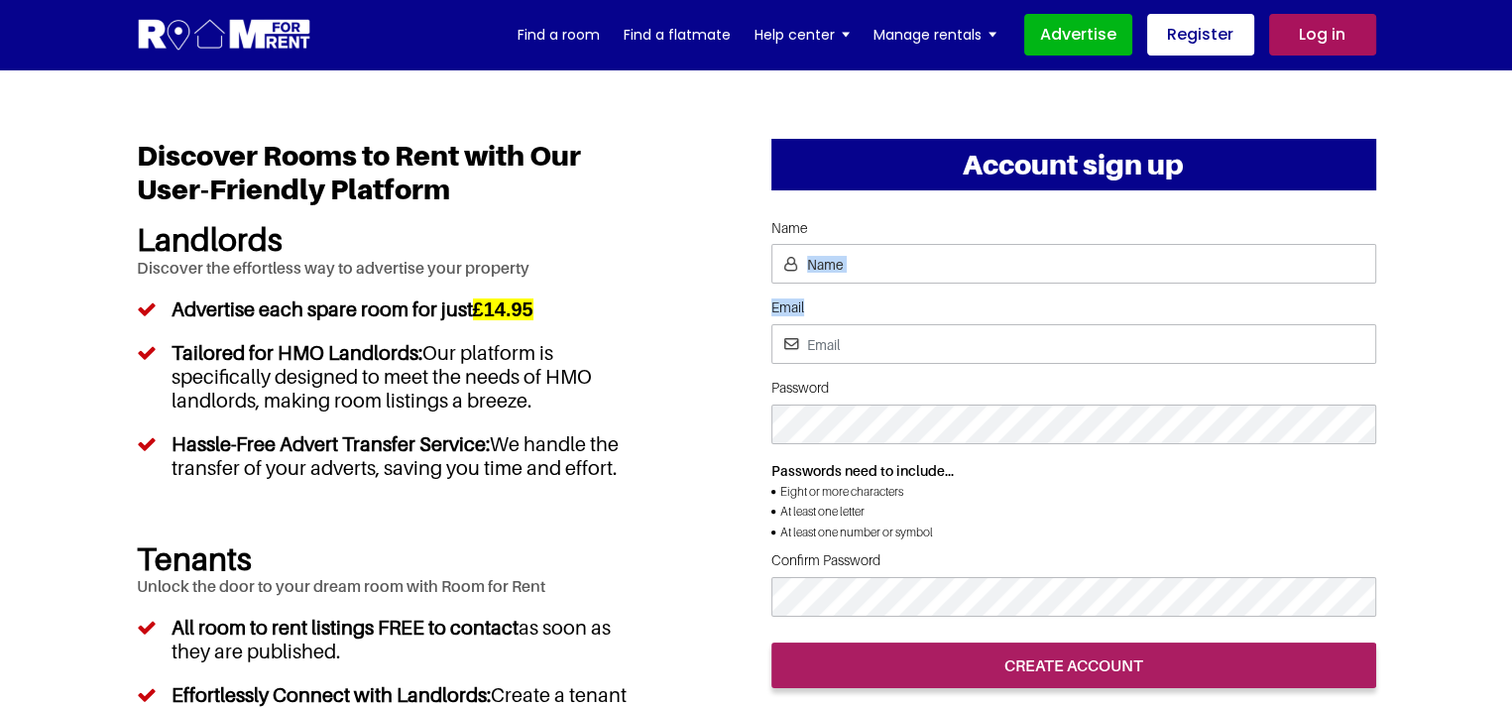
drag, startPoint x: 1001, startPoint y: 235, endPoint x: 986, endPoint y: 289, distance: 56.5
click at [986, 289] on form "Name Email Password Passwords need to include... Eight or more characters At le…" at bounding box center [1073, 454] width 605 height 468
click at [987, 277] on input "Name" at bounding box center [1073, 264] width 605 height 40
type input "owaisa"
click at [951, 338] on input "Email" at bounding box center [1073, 344] width 605 height 40
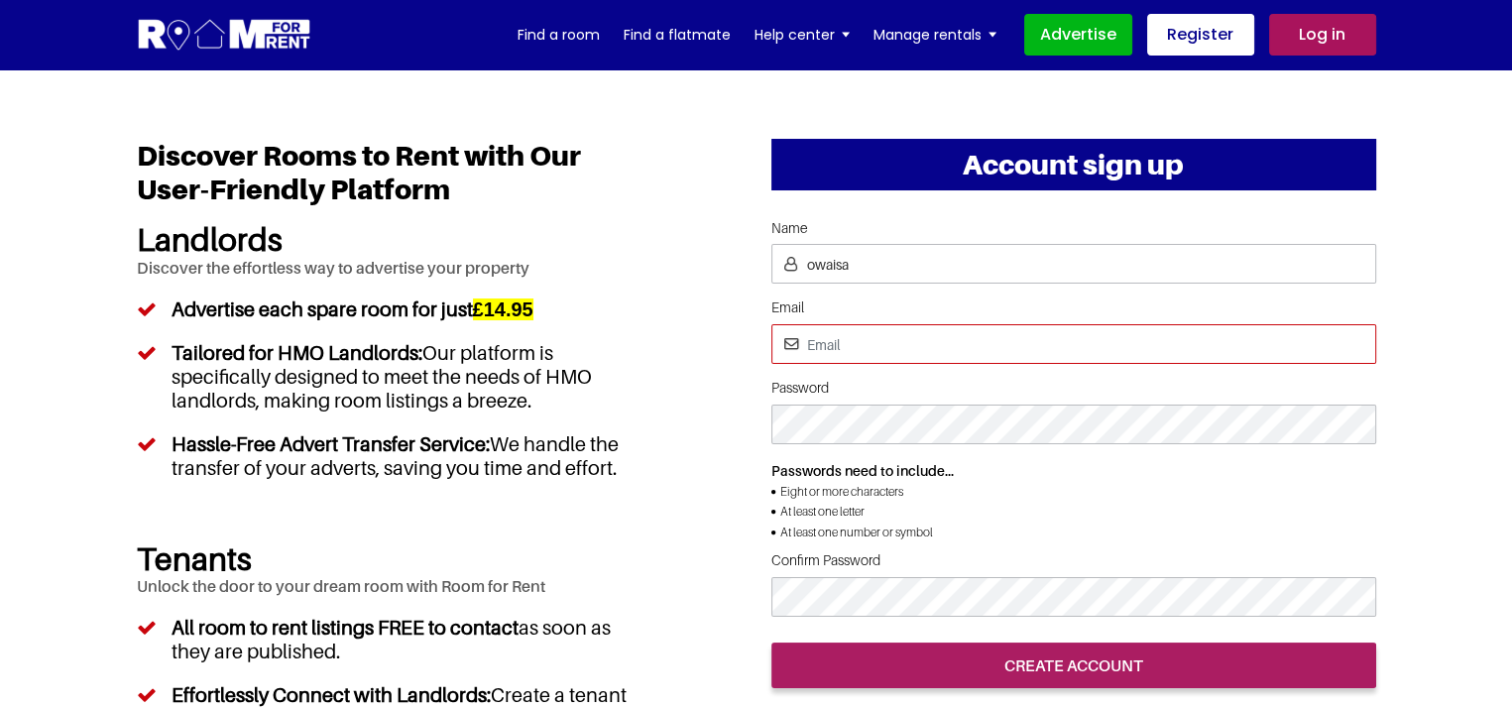
type input "hilalowaisa@gmail.com"
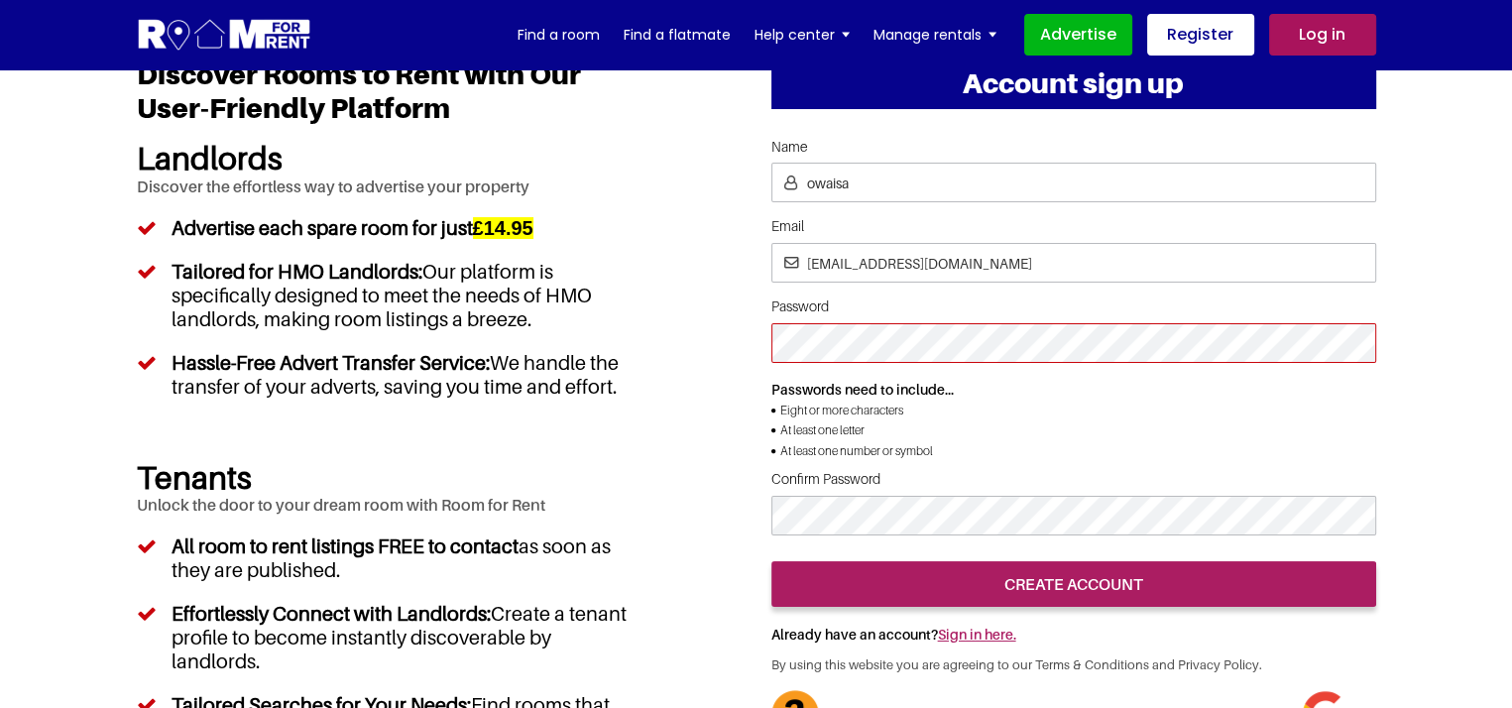
scroll to position [83, 0]
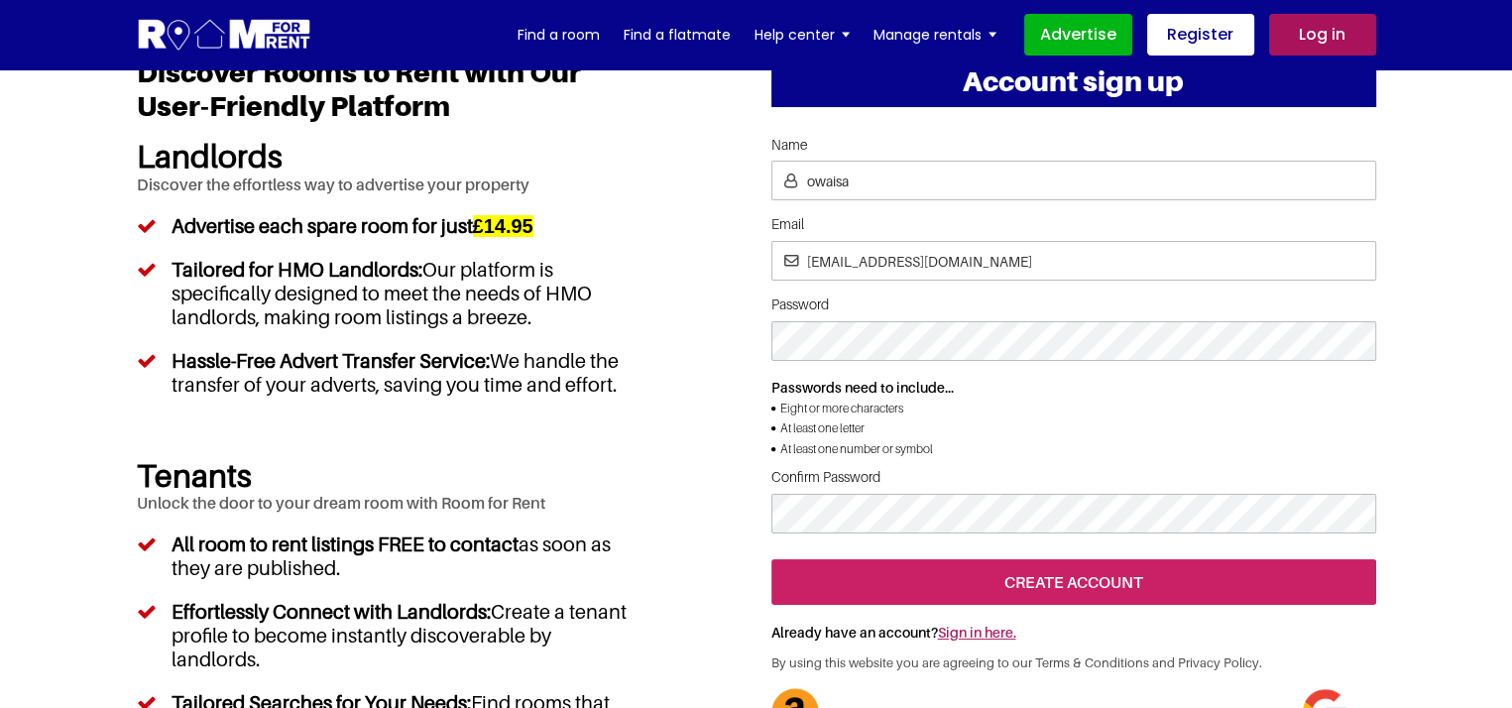
click at [1009, 605] on input "create account" at bounding box center [1073, 582] width 605 height 46
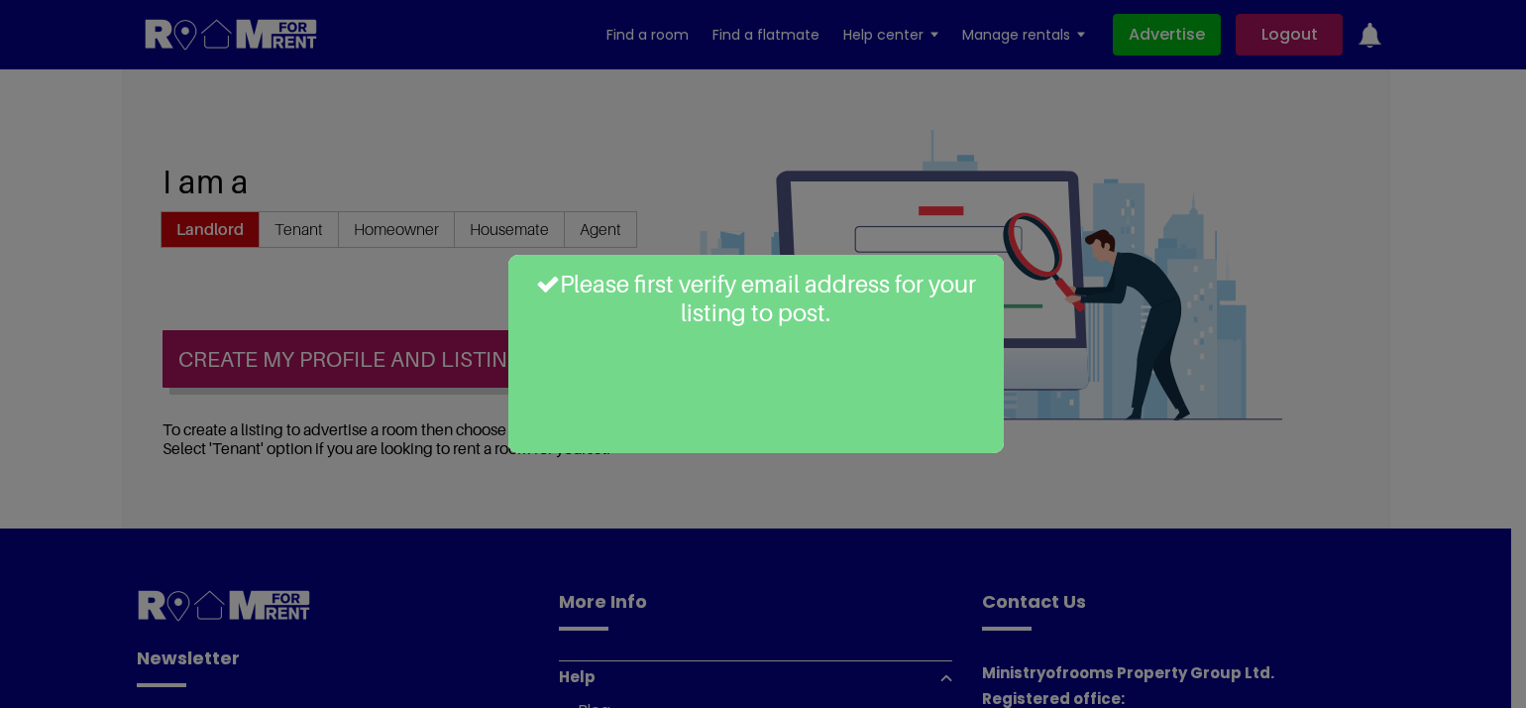
click at [983, 373] on div "Please first verify email address for your listing to post." at bounding box center [756, 354] width 496 height 198
click at [1105, 346] on div "Please first verify email address for your listing to post." at bounding box center [763, 354] width 1526 height 708
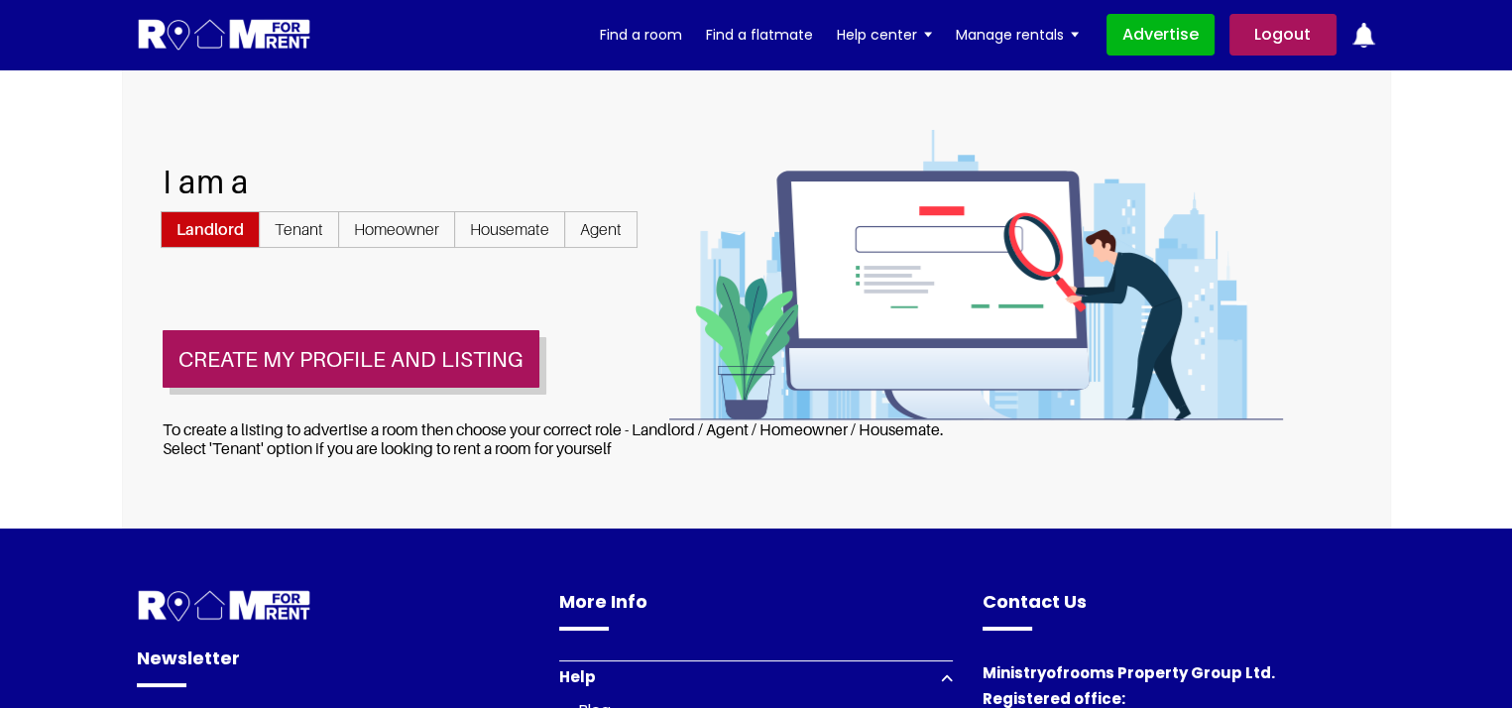
click at [753, 82] on div "I am a Landlord Tenant Homeowner Housemate" at bounding box center [756, 298] width 1269 height 459
